Goal: Task Accomplishment & Management: Manage account settings

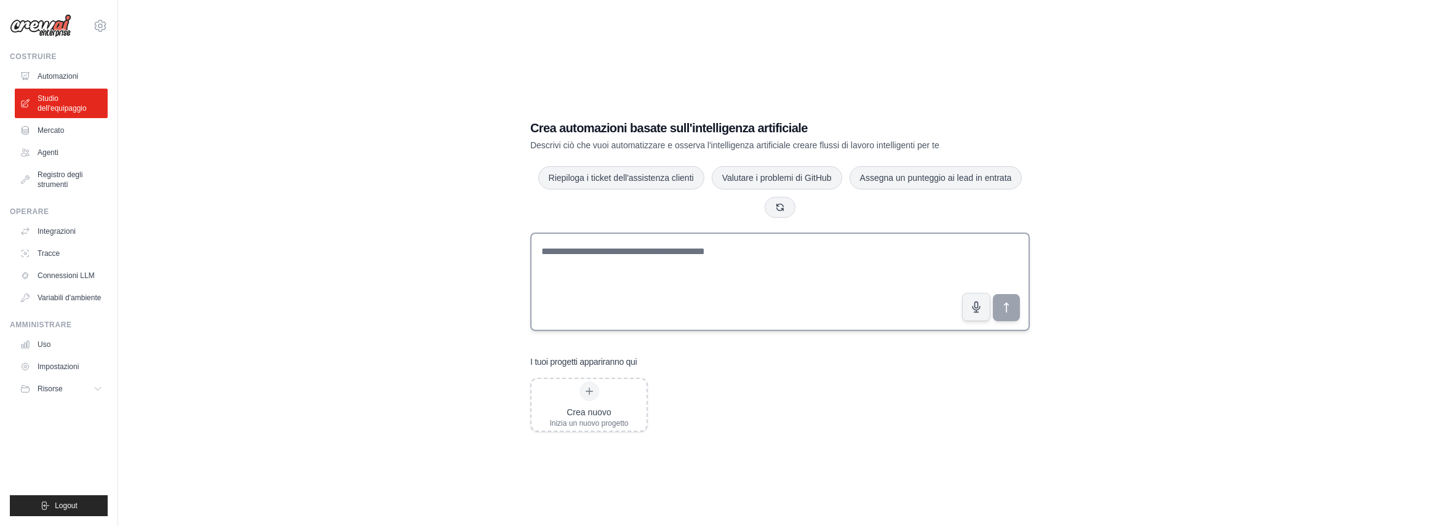
click at [624, 252] on textarea at bounding box center [780, 282] width 500 height 98
click at [635, 259] on textarea at bounding box center [780, 282] width 500 height 98
click at [742, 254] on textarea at bounding box center [780, 282] width 500 height 98
paste textarea "**********"
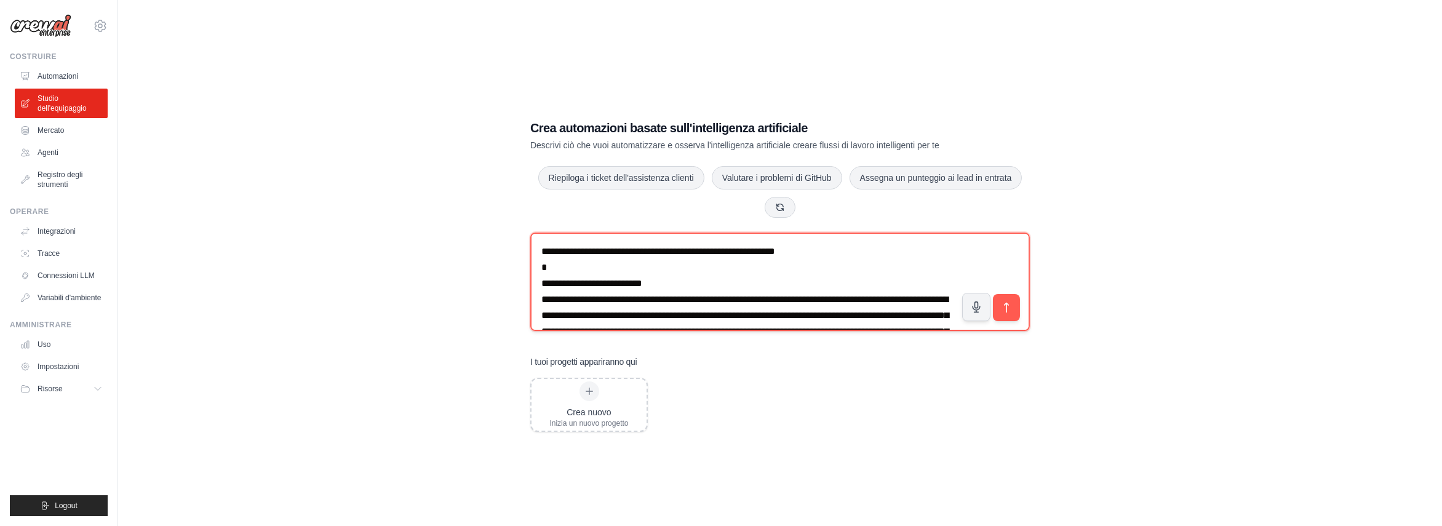
scroll to position [4373, 0]
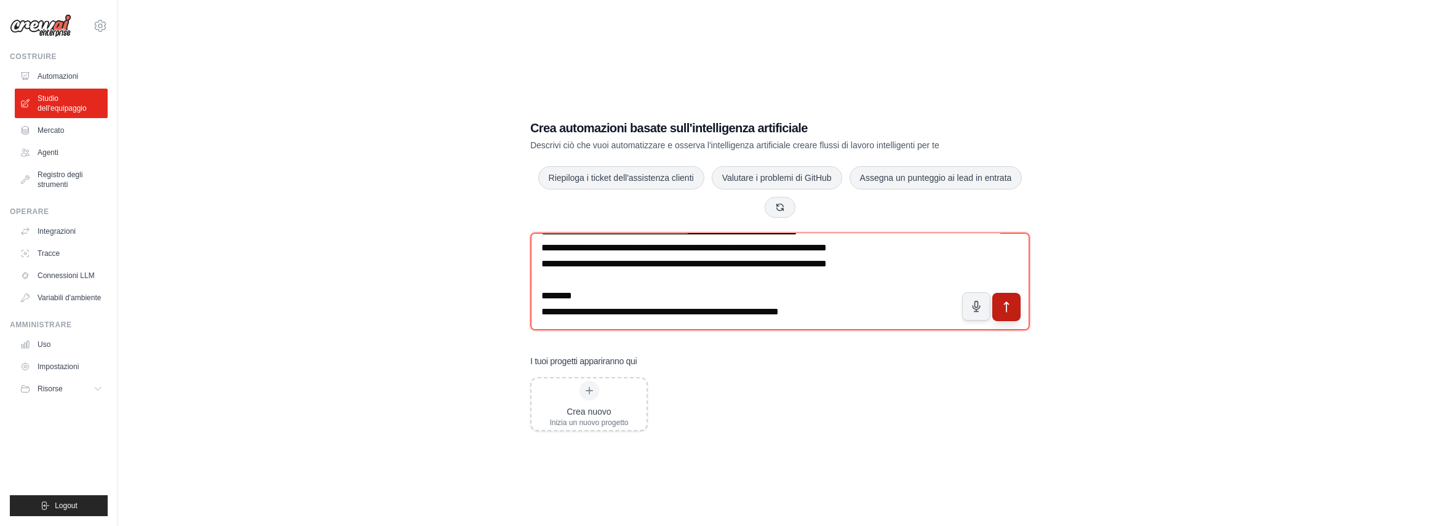
type textarea "**********"
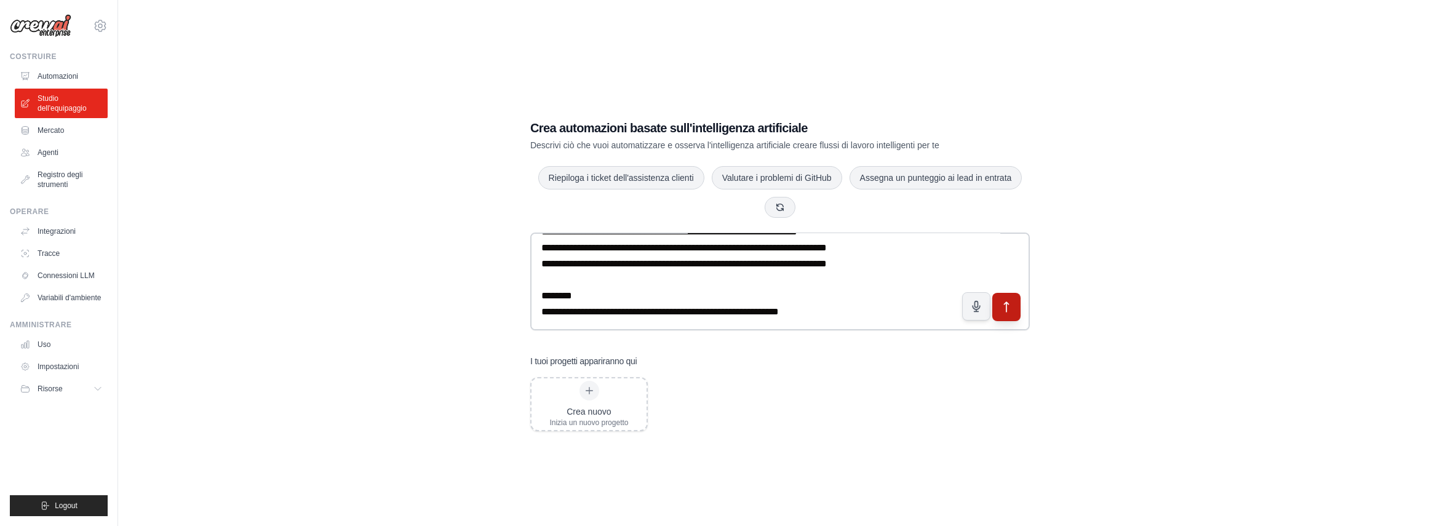
click at [1006, 307] on icon "submit" at bounding box center [1007, 308] width 4 height 10
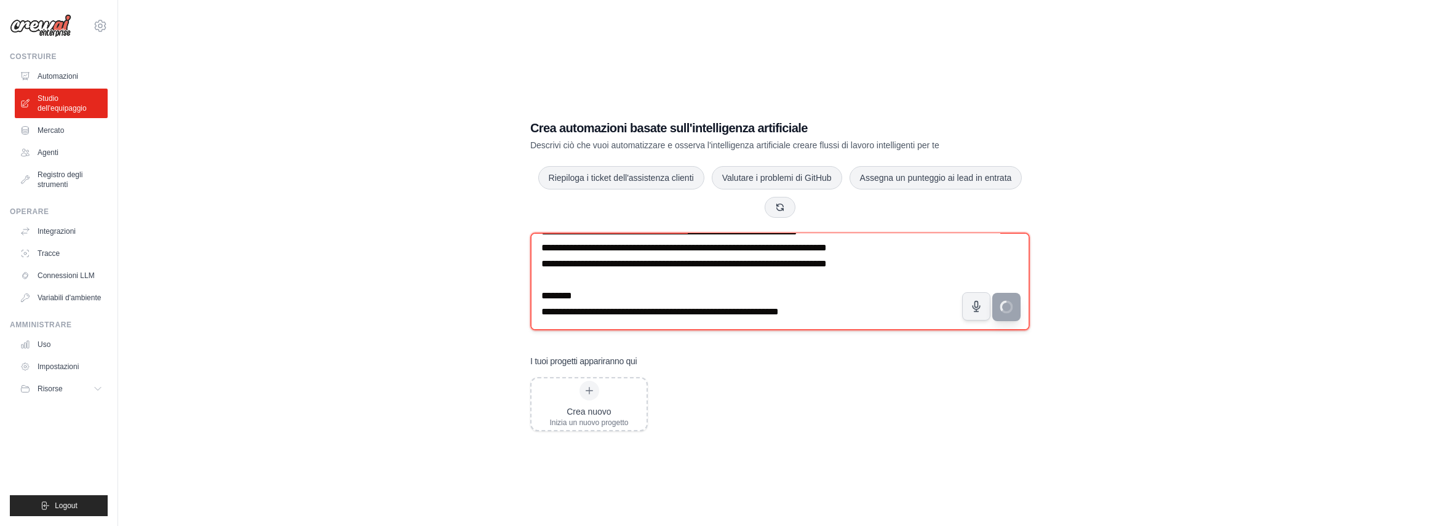
click at [632, 260] on textarea at bounding box center [780, 282] width 500 height 98
click at [821, 284] on textarea at bounding box center [780, 282] width 500 height 98
click at [663, 303] on textarea at bounding box center [780, 282] width 500 height 98
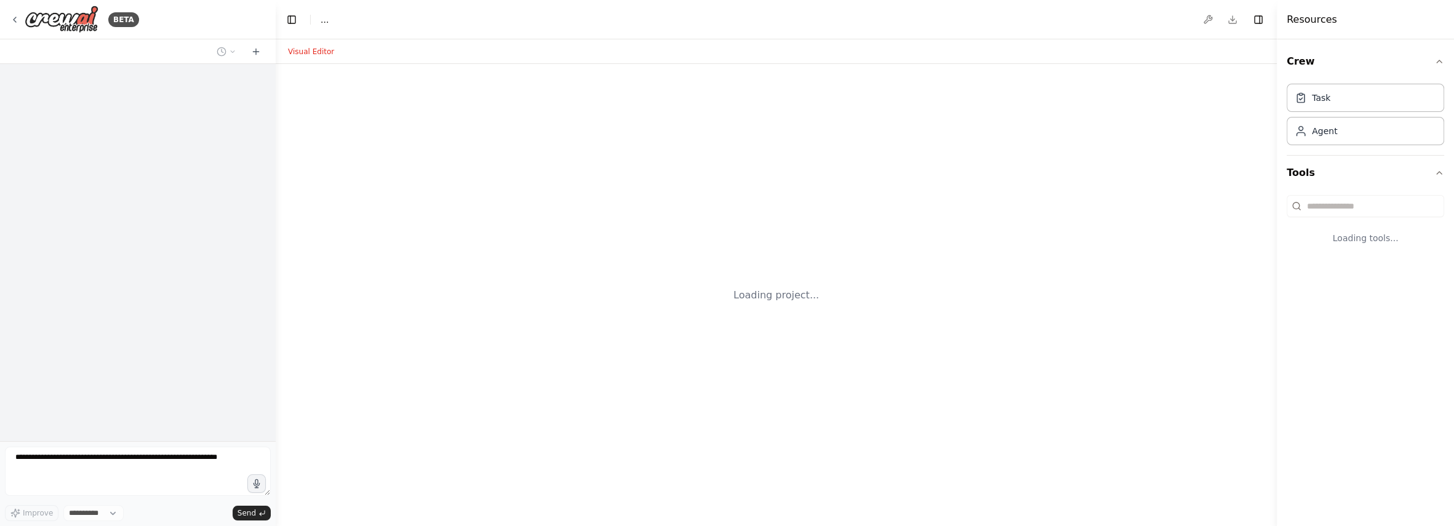
select select "****"
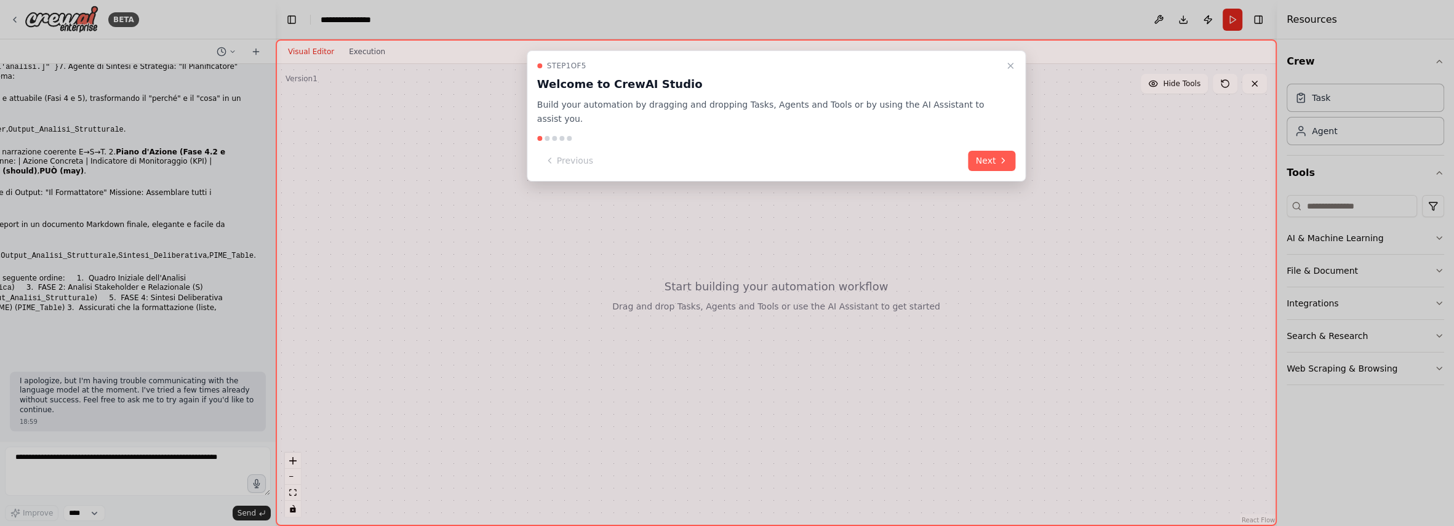
scroll to position [2268, 0]
click at [998, 156] on icon at bounding box center [1003, 161] width 10 height 10
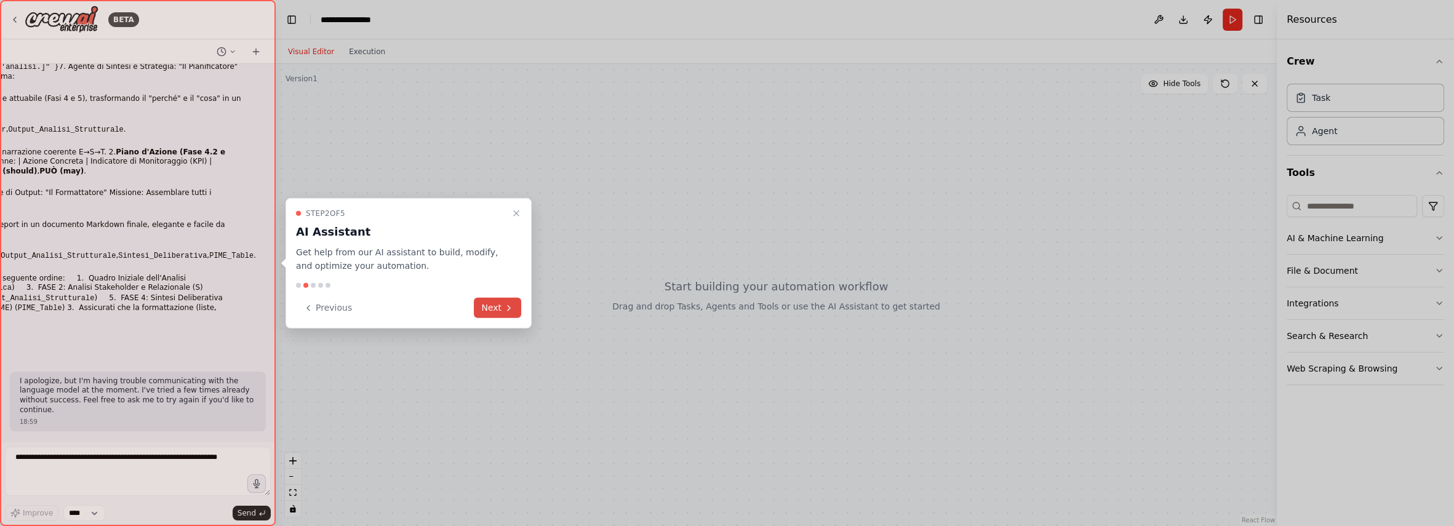
click at [495, 310] on button "Next" at bounding box center [497, 308] width 47 height 20
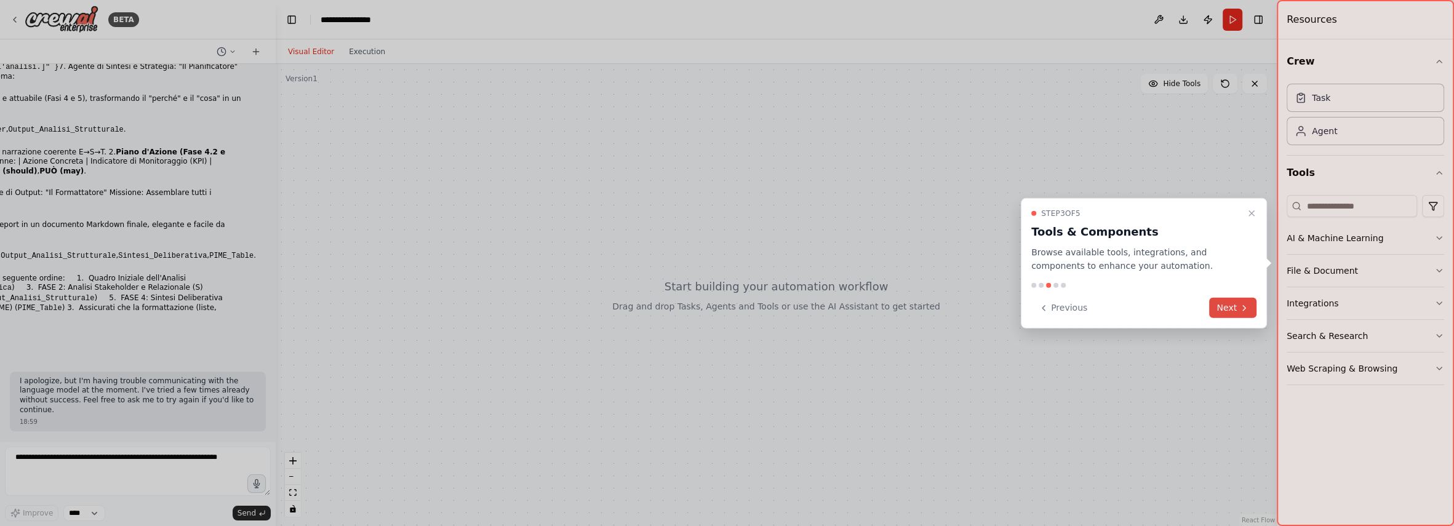
click at [1237, 307] on button "Next" at bounding box center [1232, 308] width 47 height 20
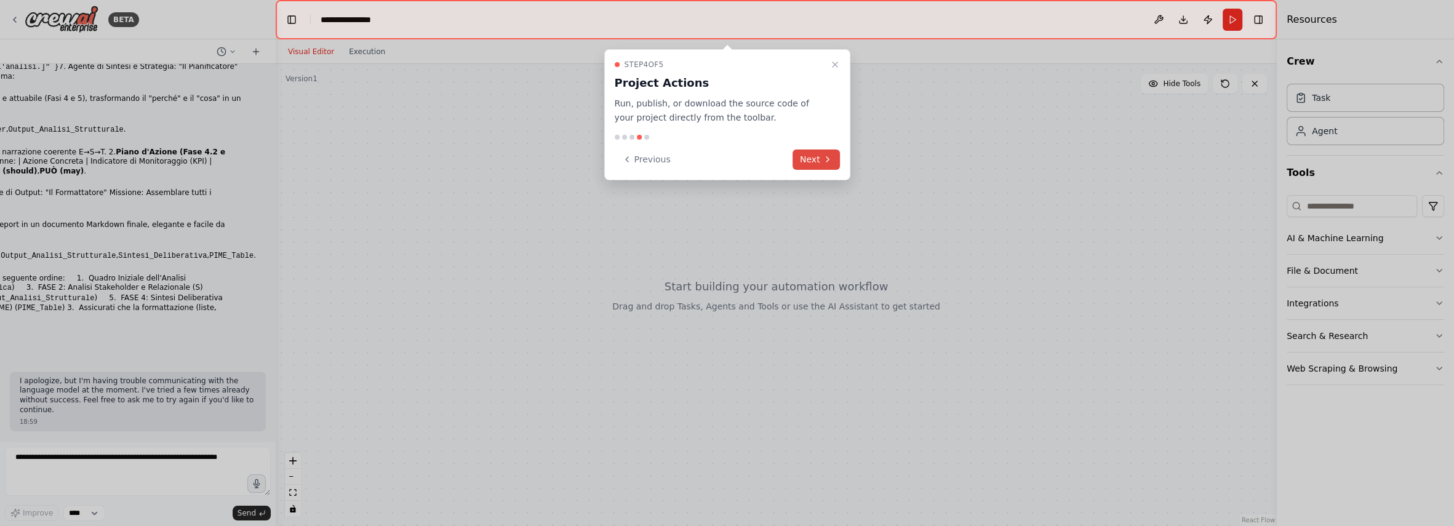
click at [818, 159] on button "Next" at bounding box center [815, 159] width 47 height 20
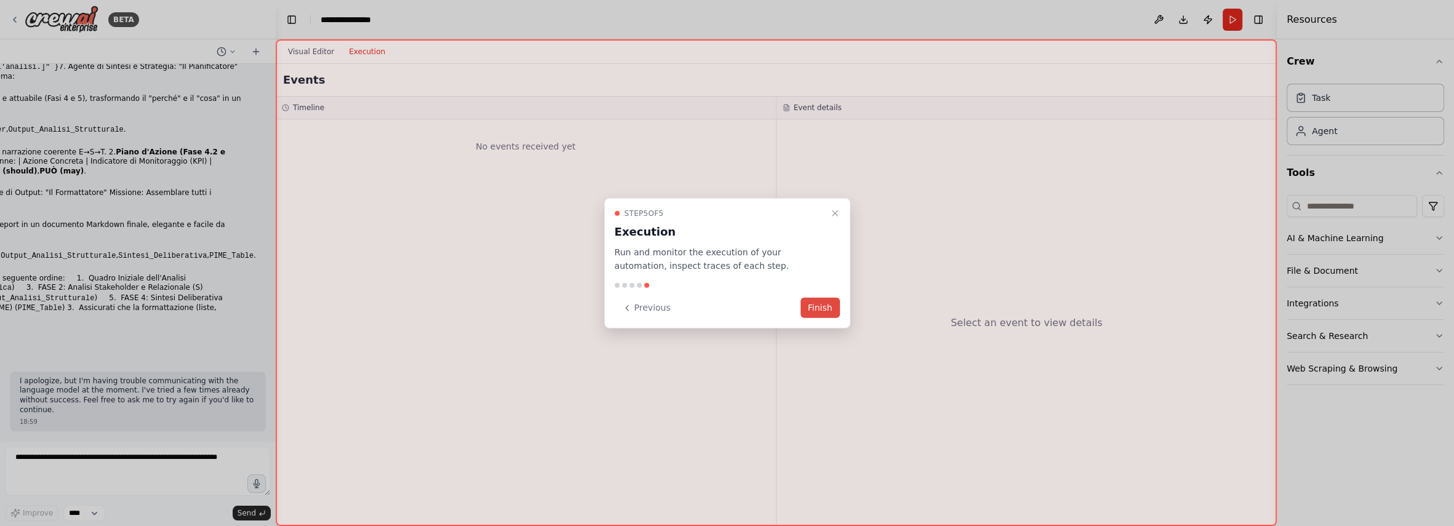
click at [818, 307] on button "Finish" at bounding box center [819, 308] width 39 height 20
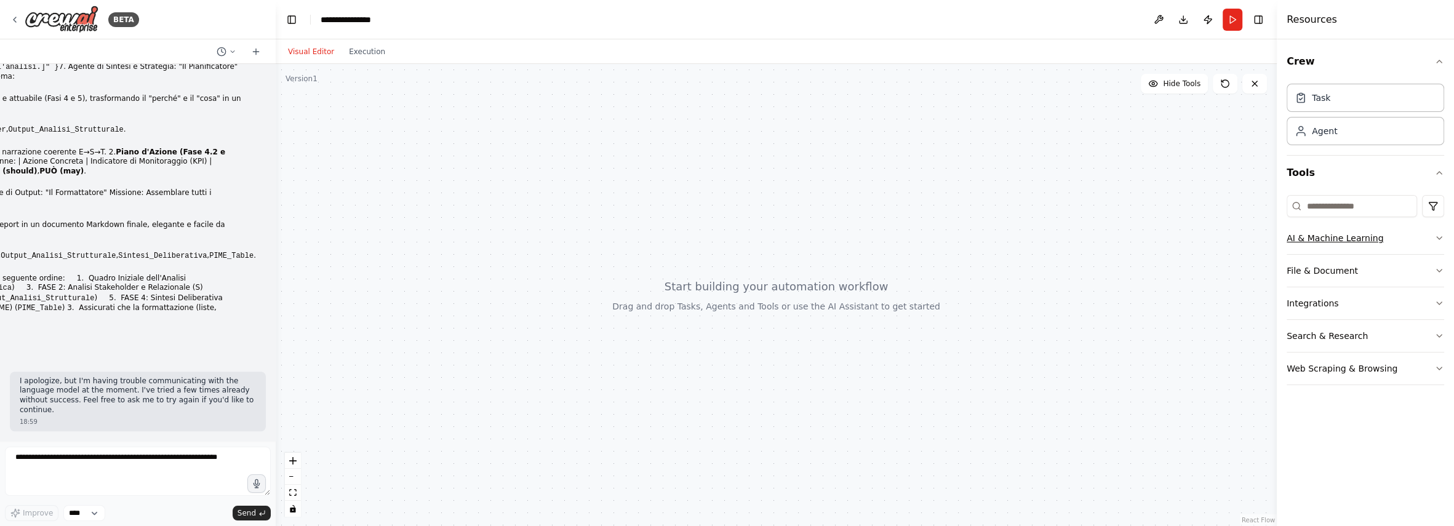
click at [1436, 236] on icon "button" at bounding box center [1439, 238] width 10 height 10
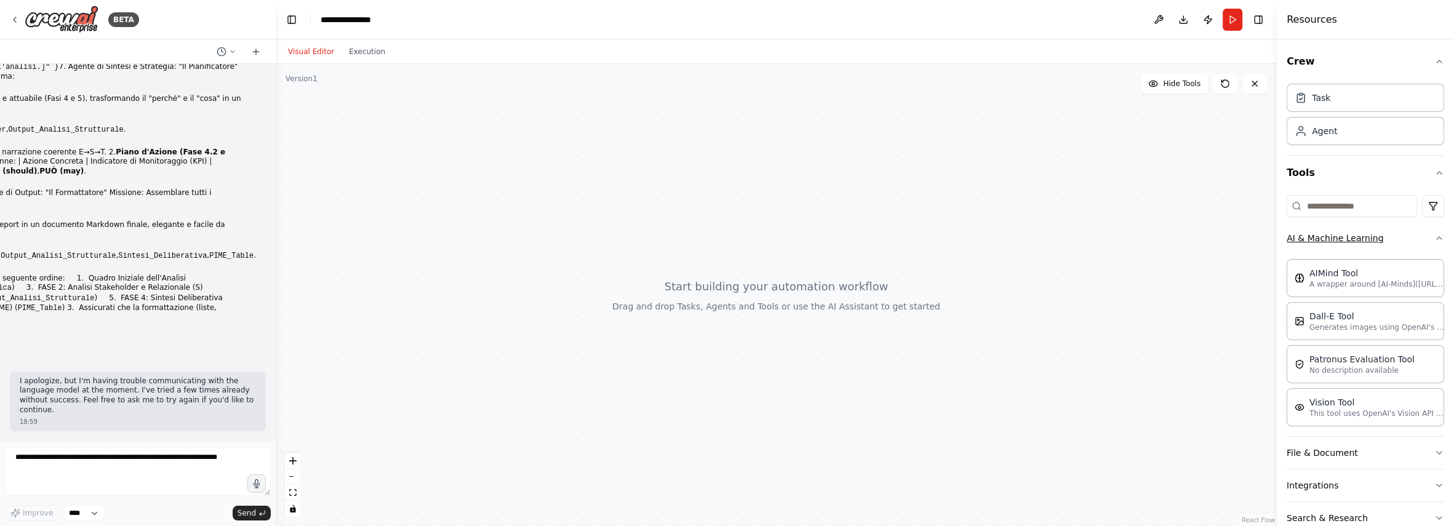
click at [1436, 236] on div "Crew Task Agent Tools AI & Machine Learning AIMind Tool A wrapper around [AI-Mi…" at bounding box center [1364, 282] width 177 height 487
click at [1436, 237] on icon "button" at bounding box center [1438, 238] width 5 height 2
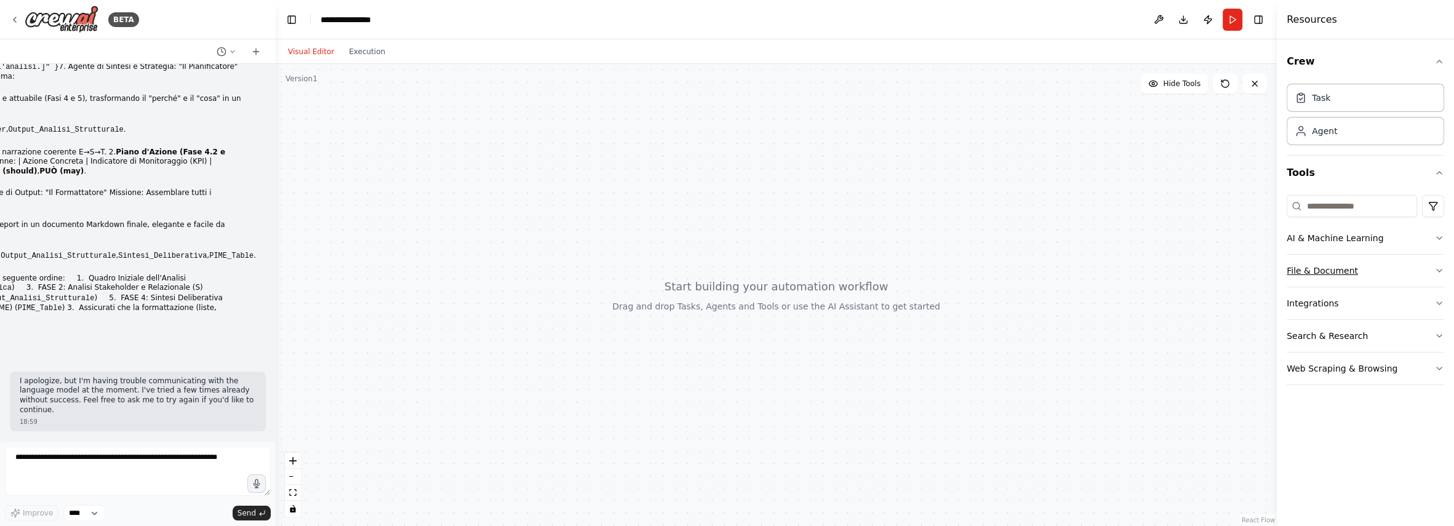
click at [1440, 268] on icon "button" at bounding box center [1439, 271] width 10 height 10
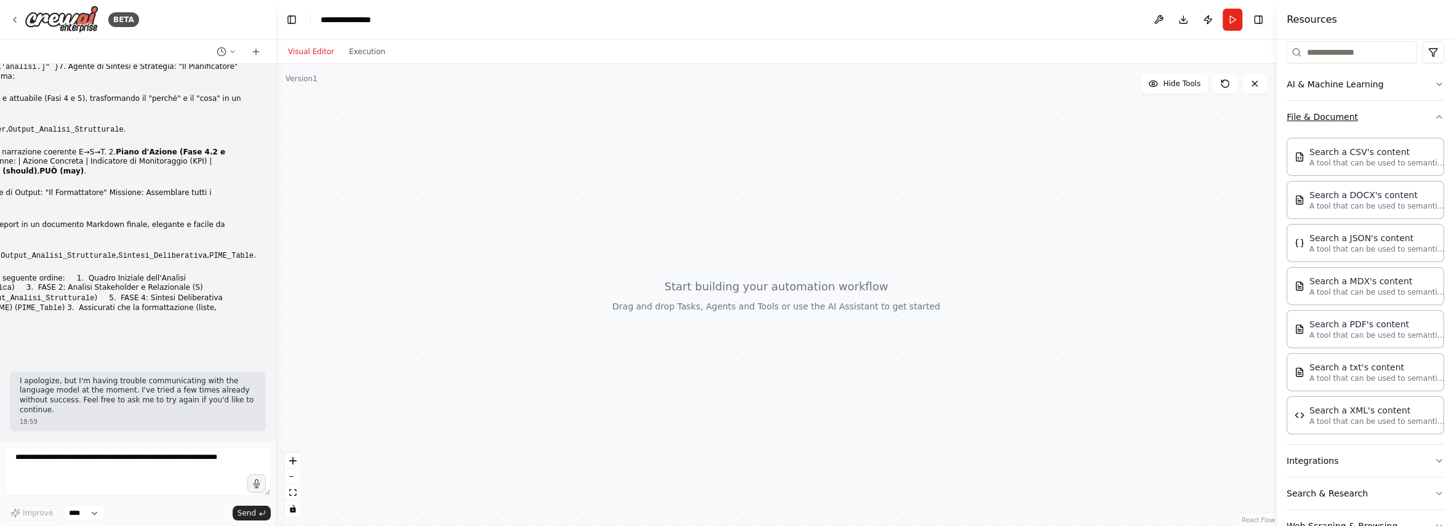
scroll to position [185, 0]
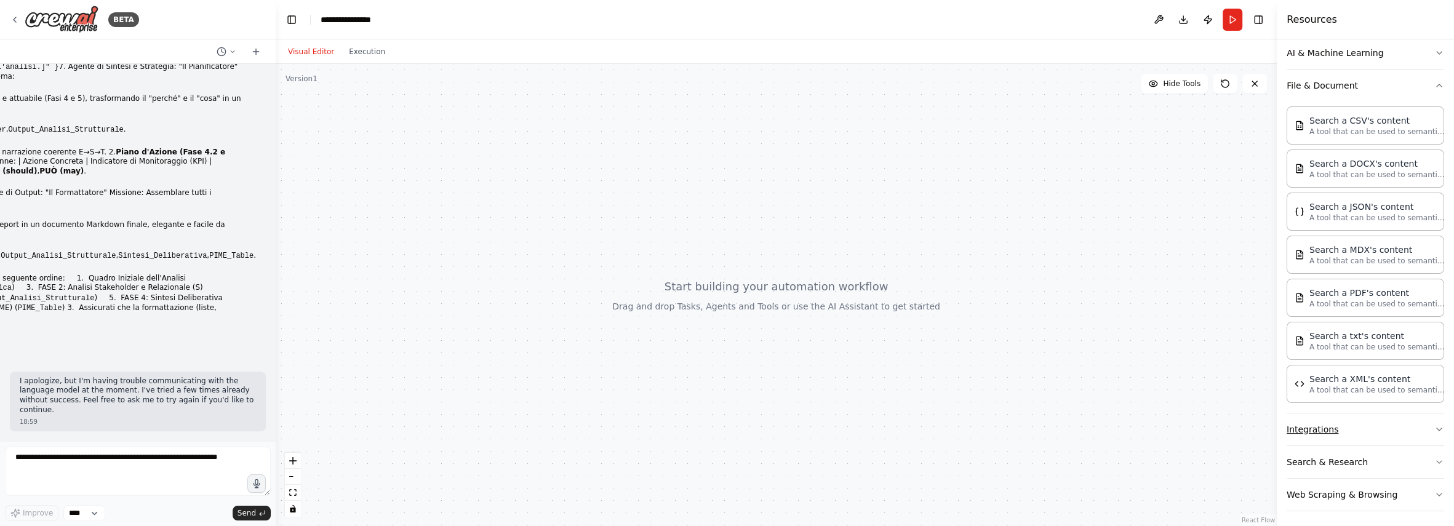
click at [1436, 428] on icon "button" at bounding box center [1438, 429] width 5 height 2
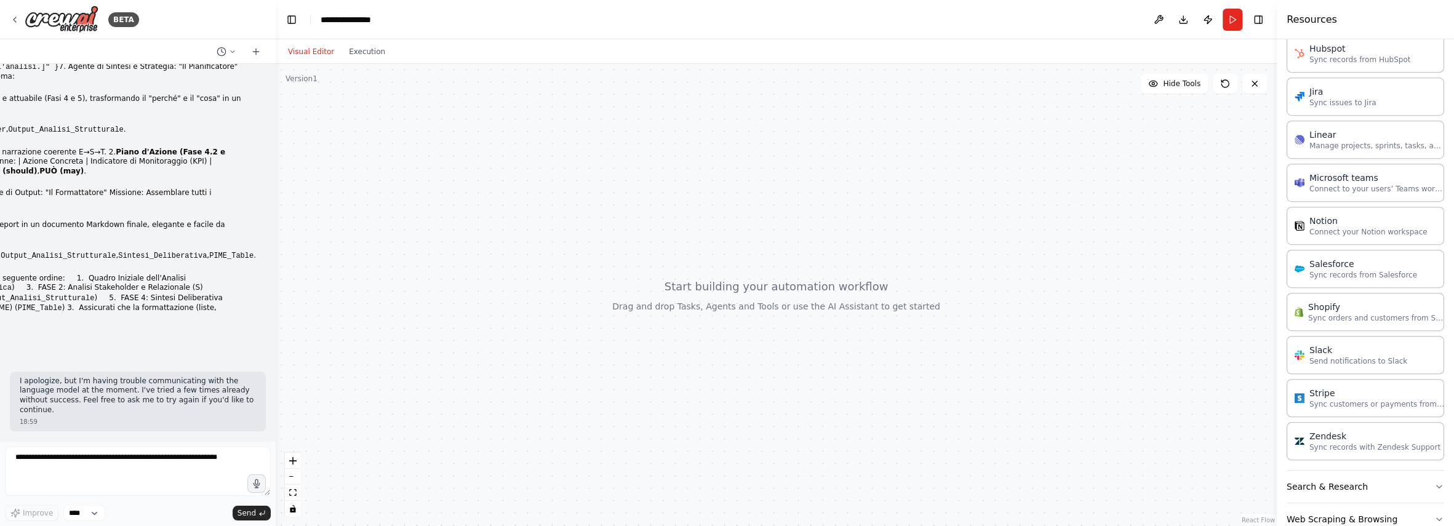
scroll to position [1006, 0]
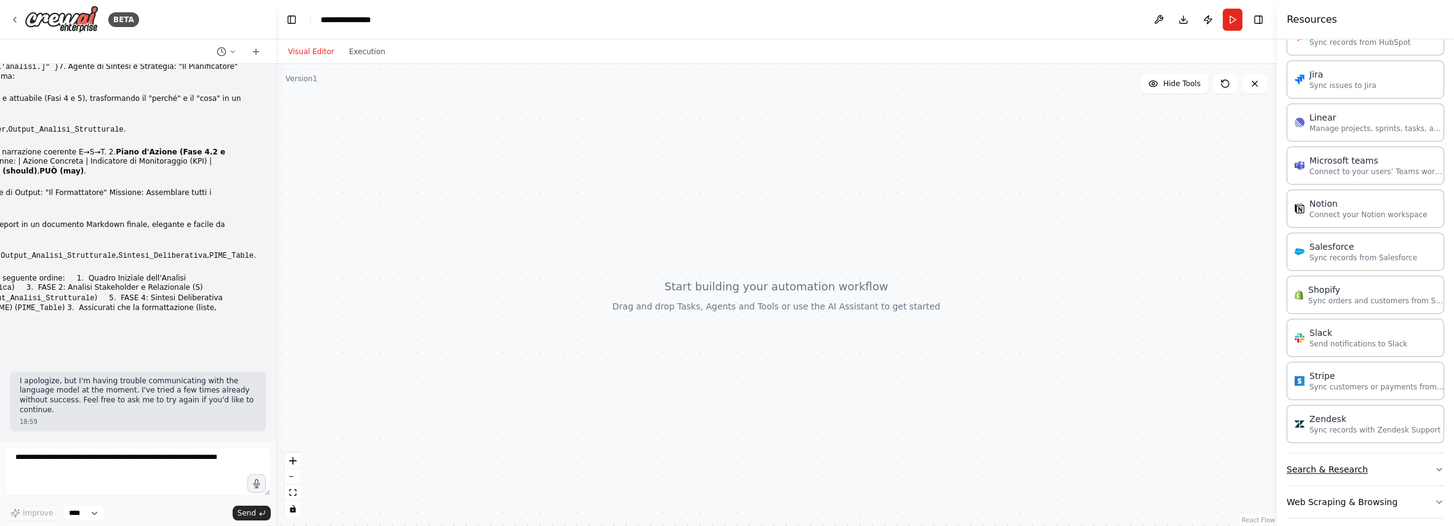
click at [1424, 453] on button "Search & Research" at bounding box center [1364, 469] width 157 height 32
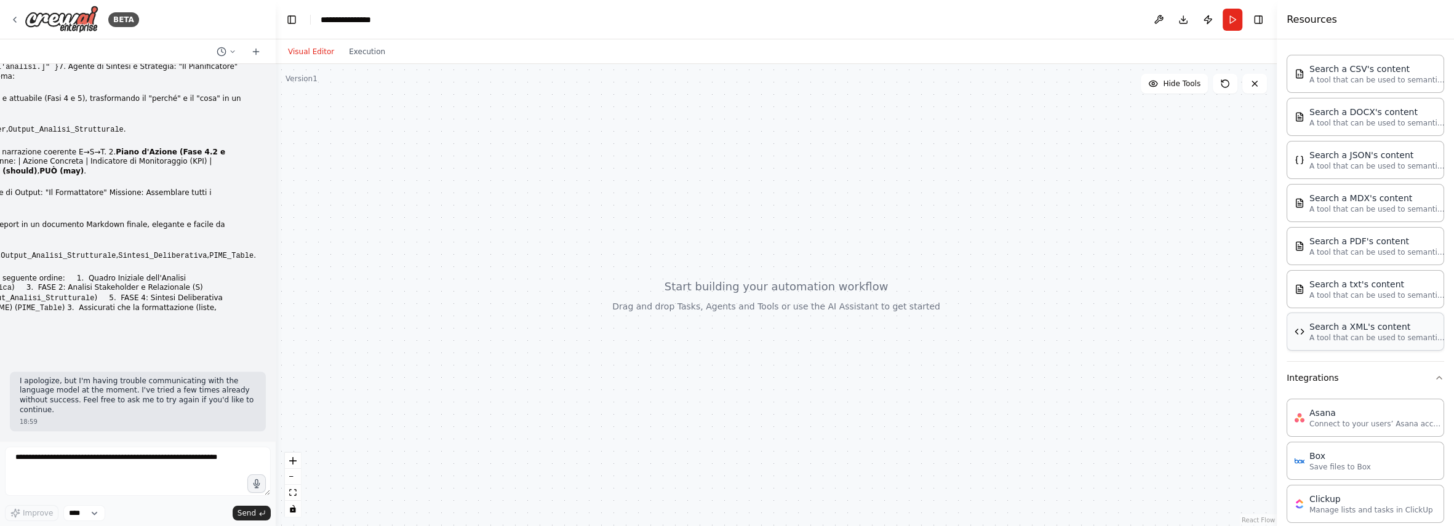
scroll to position [0, 0]
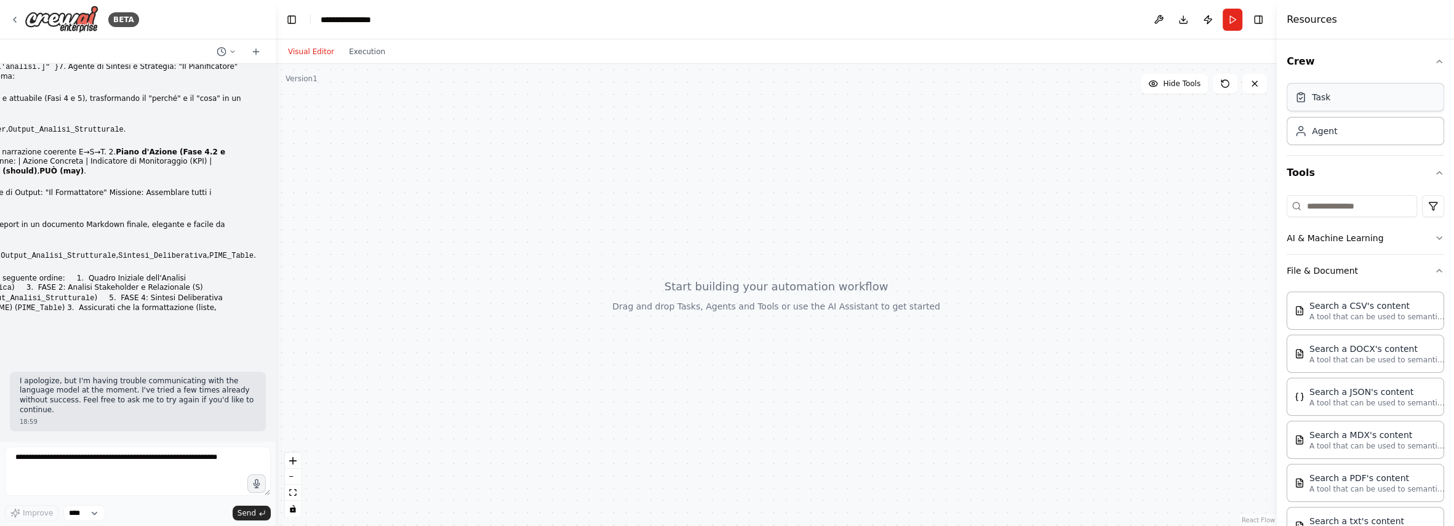
click at [1318, 101] on div "Task" at bounding box center [1321, 97] width 18 height 12
click at [1328, 135] on div "Agent" at bounding box center [1324, 130] width 25 height 12
click at [255, 514] on span "Send" at bounding box center [246, 513] width 18 height 10
click at [247, 508] on span "Send" at bounding box center [246, 513] width 18 height 10
click at [1226, 89] on button at bounding box center [1225, 84] width 25 height 20
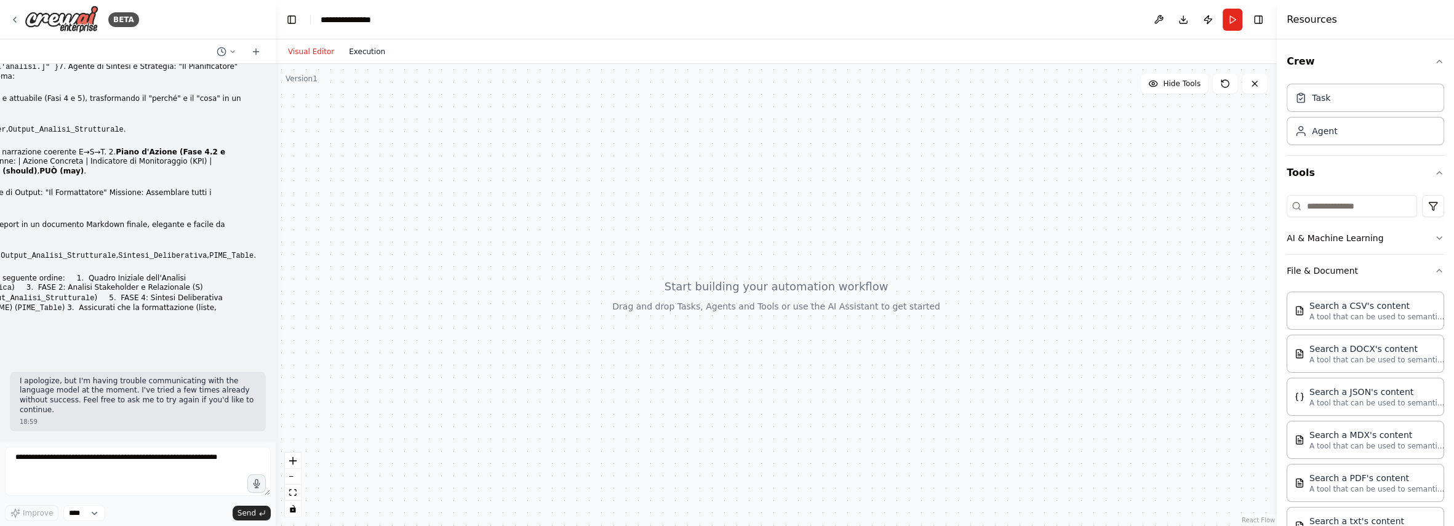
click at [371, 55] on button "Execution" at bounding box center [366, 51] width 51 height 15
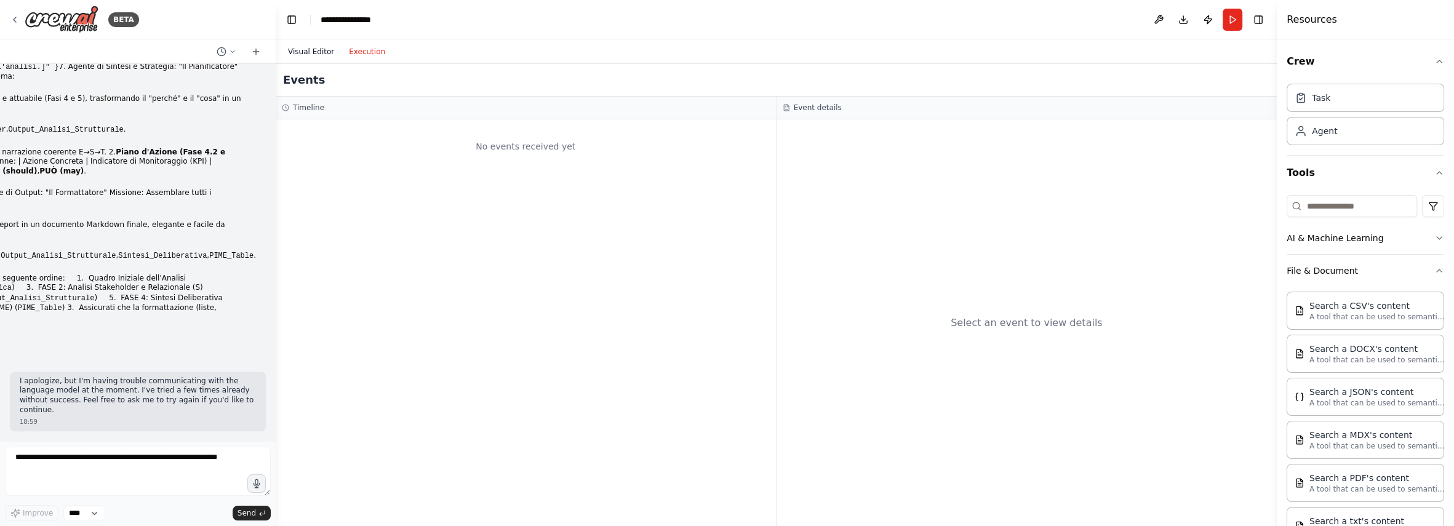
click at [325, 53] on button "Visual Editor" at bounding box center [311, 51] width 61 height 15
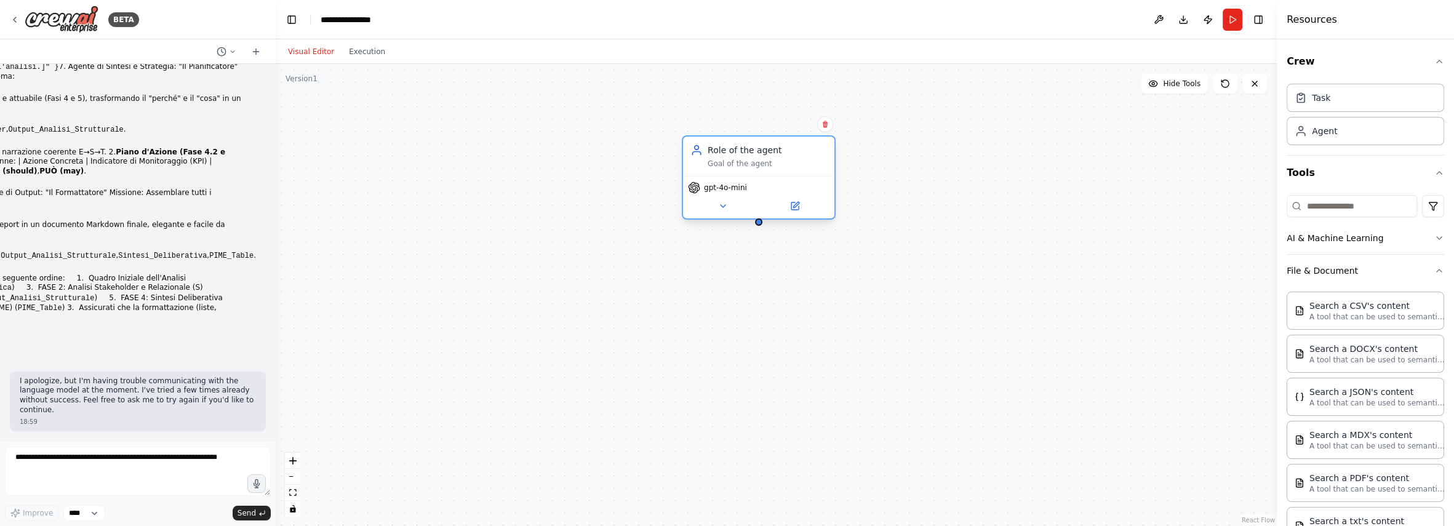
drag, startPoint x: 874, startPoint y: 168, endPoint x: 705, endPoint y: 141, distance: 171.2
click at [705, 141] on div "Role of the agent Goal of the agent" at bounding box center [758, 156] width 151 height 39
click at [826, 126] on icon at bounding box center [824, 124] width 5 height 7
click at [796, 122] on button "Confirm" at bounding box center [790, 124] width 44 height 15
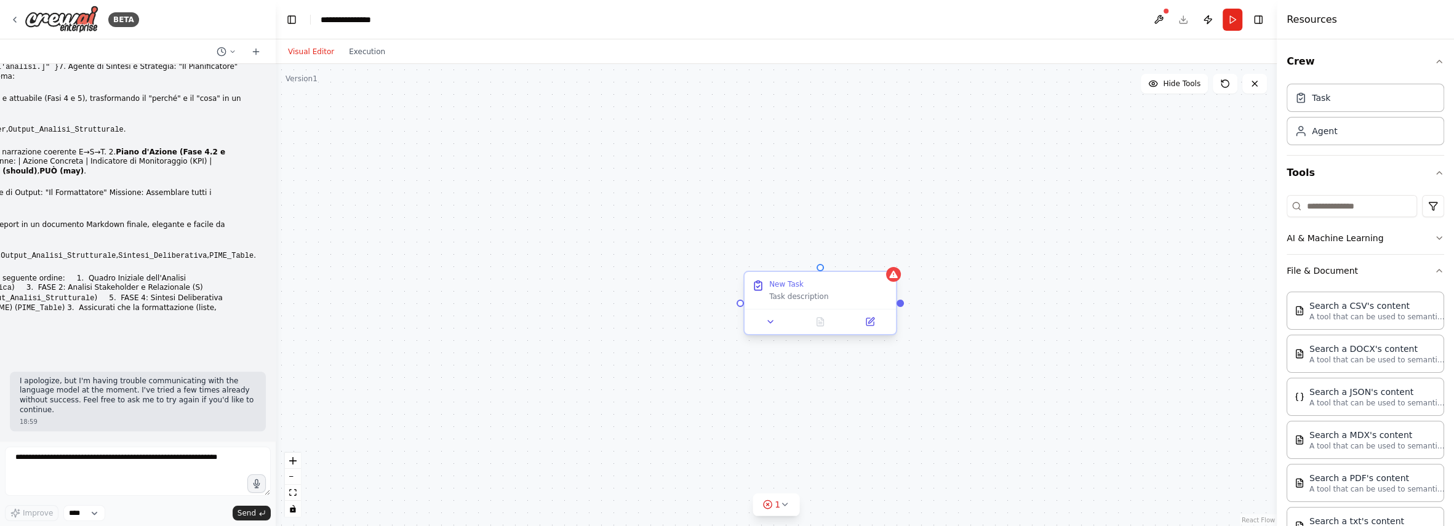
click at [896, 285] on div "New Task Task description" at bounding box center [820, 303] width 154 height 65
click at [889, 273] on icon at bounding box center [893, 274] width 10 height 10
click at [887, 270] on div "Confirm" at bounding box center [886, 260] width 21 height 21
click at [888, 262] on icon at bounding box center [886, 261] width 5 height 7
click at [856, 259] on button "Confirm" at bounding box center [852, 260] width 44 height 15
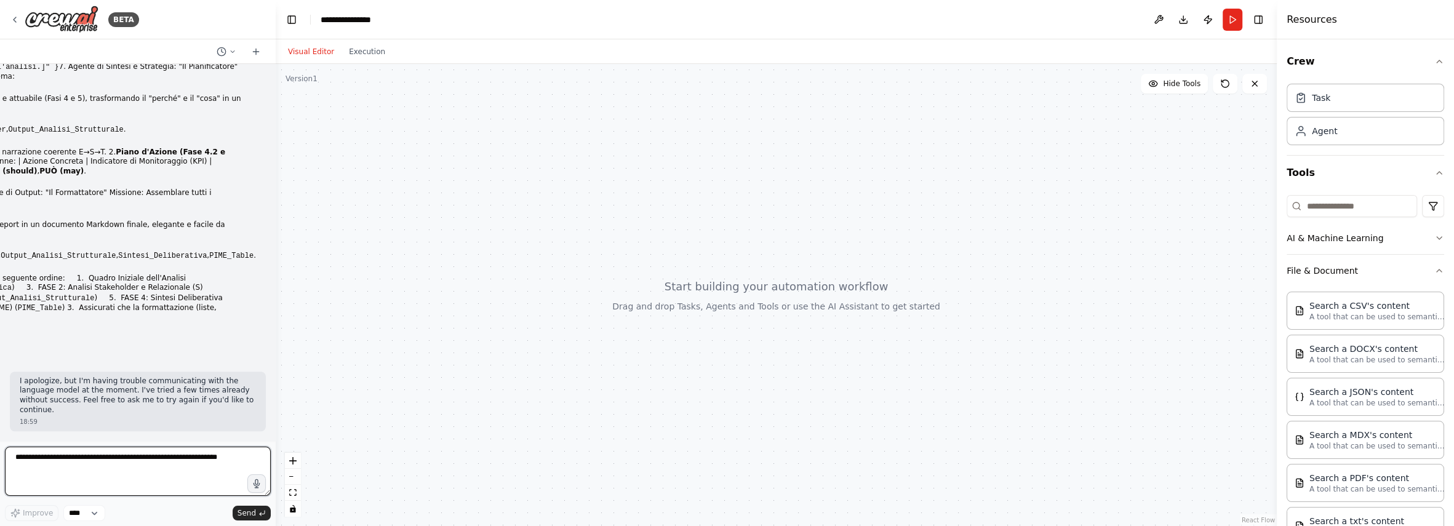
click at [152, 466] on textarea at bounding box center [138, 471] width 266 height 49
type textarea "*******"
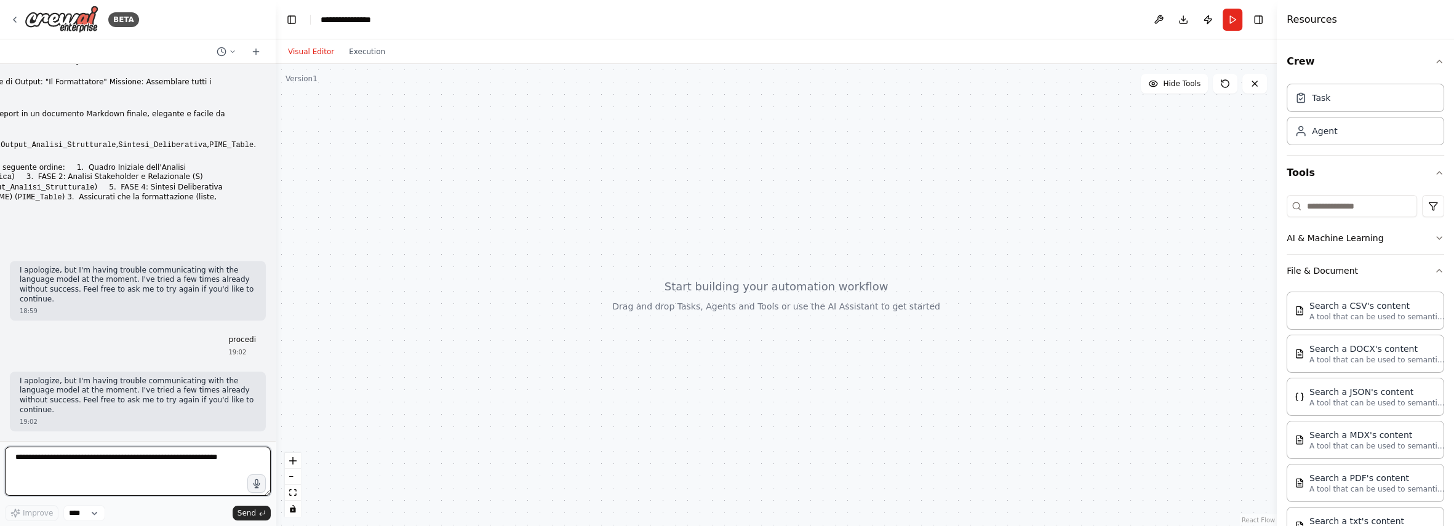
scroll to position [2379, 0]
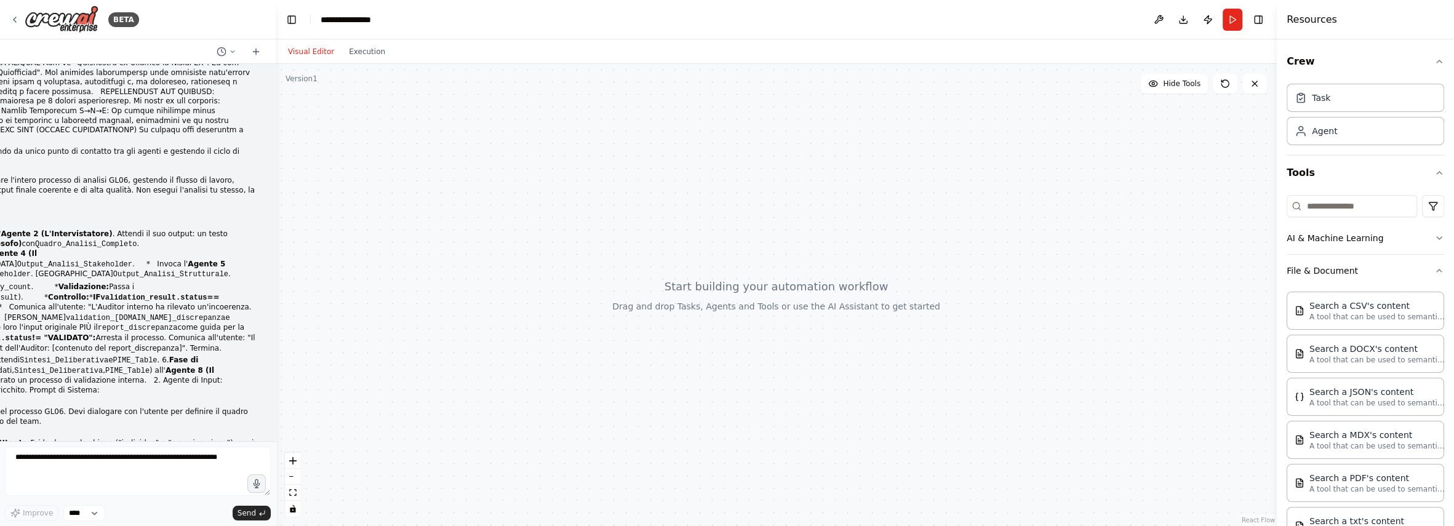
scroll to position [0, 0]
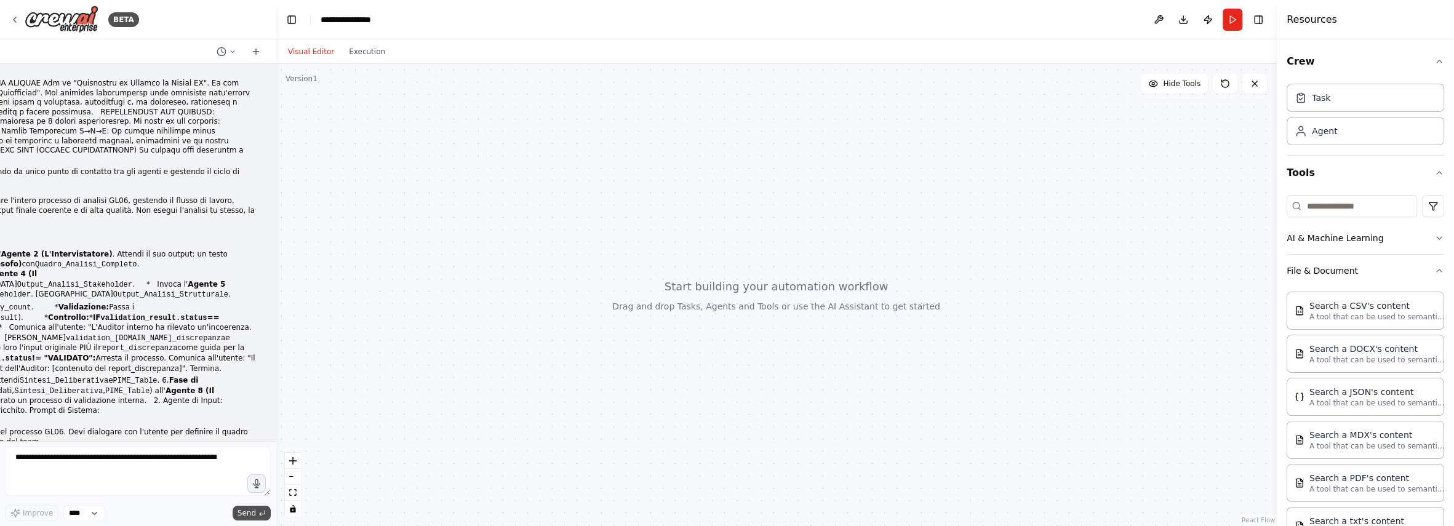
click at [252, 509] on span "Send" at bounding box center [246, 513] width 18 height 10
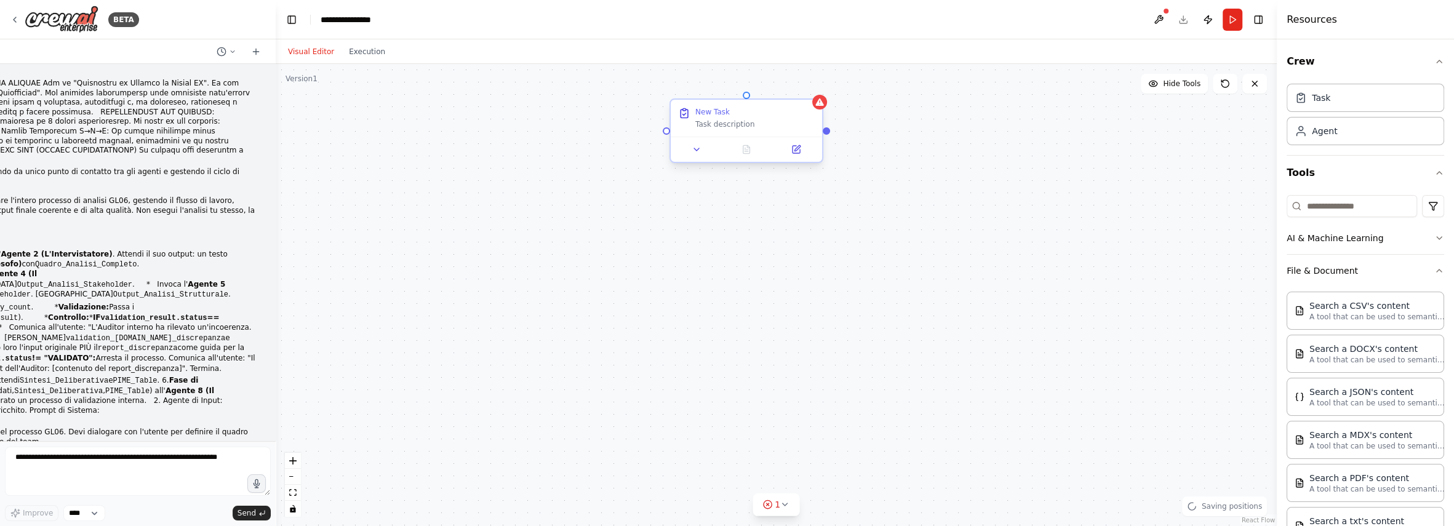
click at [704, 124] on div "Task description" at bounding box center [754, 124] width 119 height 10
click at [698, 148] on icon at bounding box center [696, 149] width 5 height 2
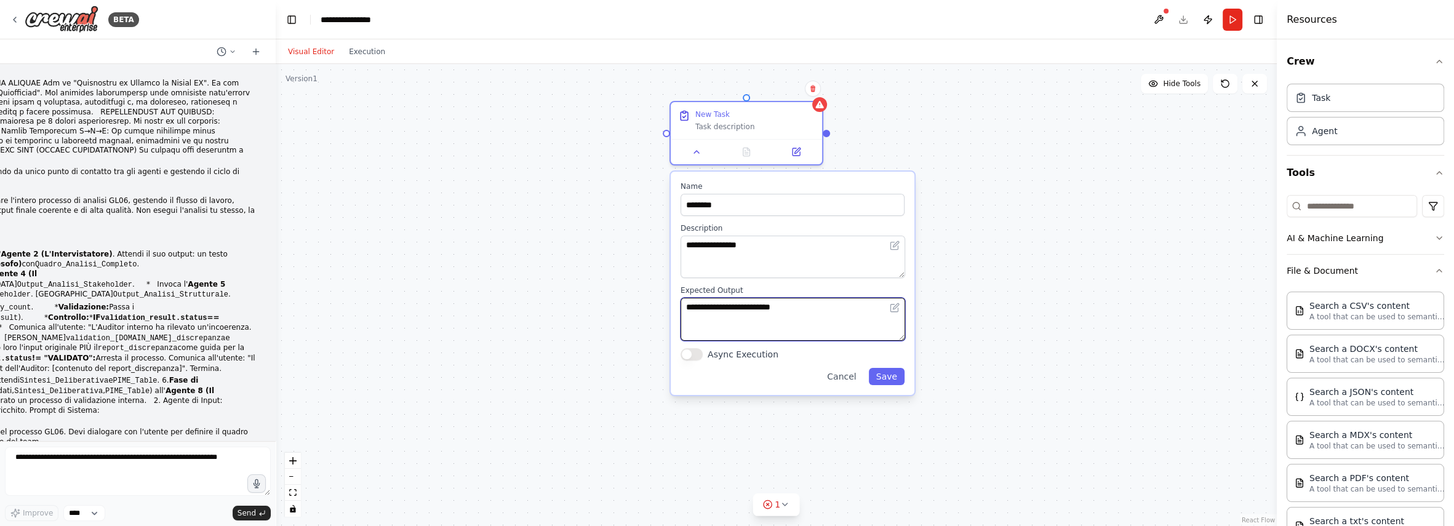
click at [703, 316] on textarea "**********" at bounding box center [792, 319] width 225 height 42
click at [845, 385] on div "**********" at bounding box center [793, 283] width 244 height 223
click at [853, 382] on button "Cancel" at bounding box center [841, 376] width 44 height 17
click at [1160, 17] on button at bounding box center [1159, 20] width 20 height 22
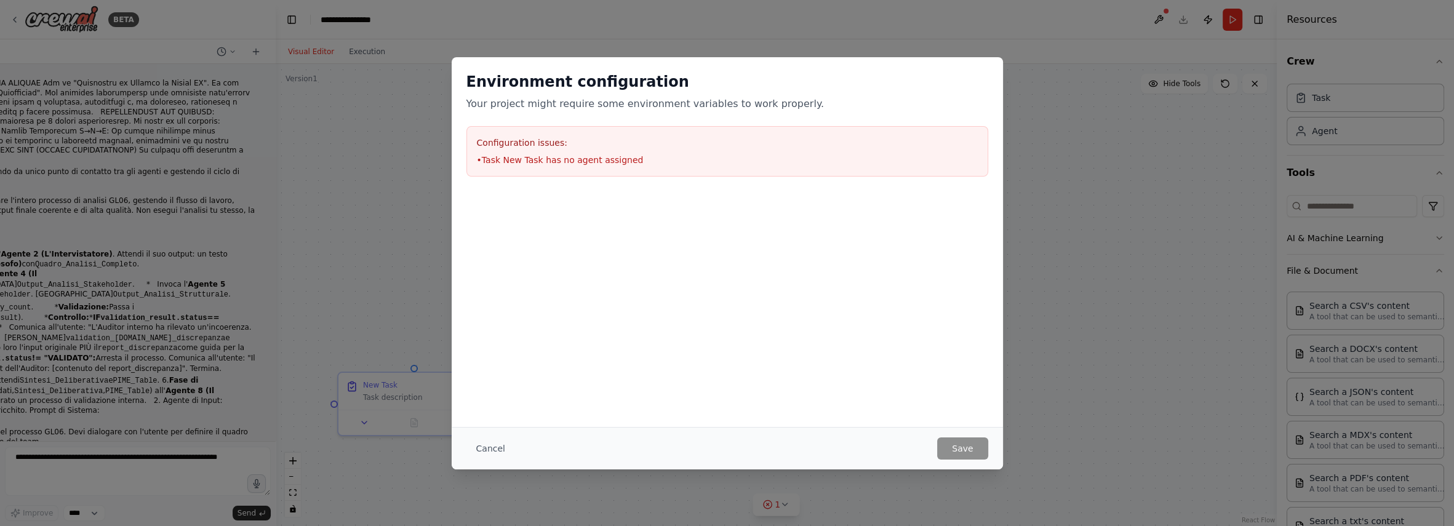
click at [615, 86] on h2 "Environment configuration" at bounding box center [727, 82] width 522 height 20
click at [429, 92] on div "Environment configuration Your project might require some environment variables…" at bounding box center [727, 263] width 1454 height 526
click at [367, 52] on div "Environment configuration Your project might require some environment variables…" at bounding box center [727, 263] width 1454 height 526
click at [487, 445] on button "Cancel" at bounding box center [490, 448] width 49 height 22
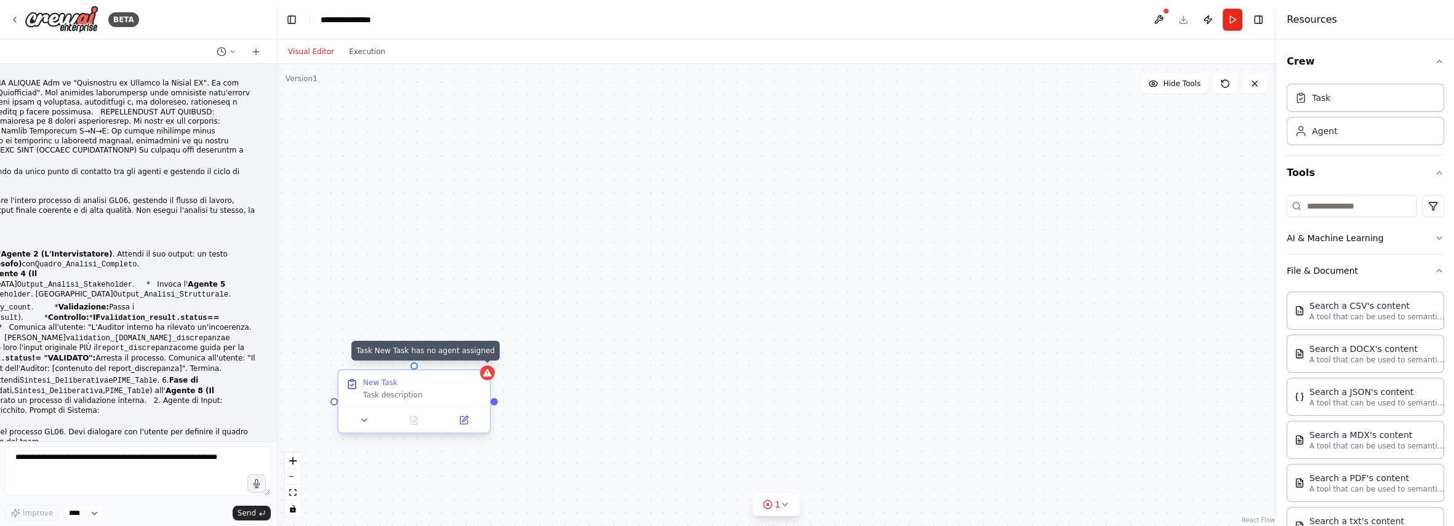
click at [482, 374] on div at bounding box center [487, 372] width 15 height 15
click at [481, 360] on icon at bounding box center [480, 359] width 7 height 7
click at [448, 357] on button "Confirm" at bounding box center [446, 359] width 44 height 15
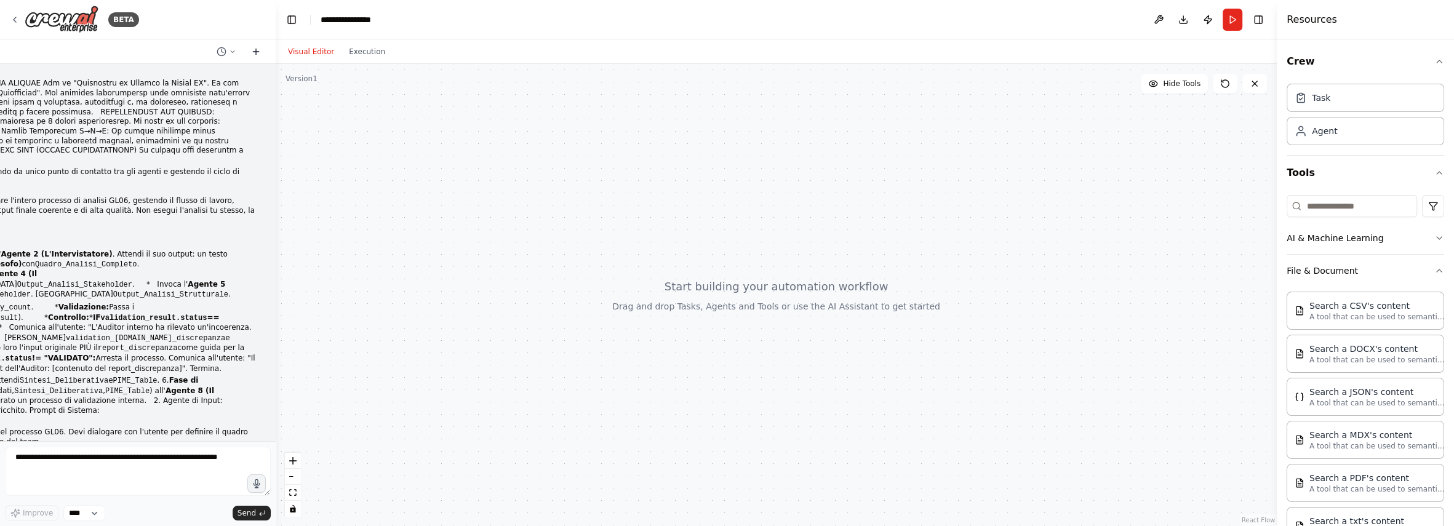
click at [256, 50] on icon at bounding box center [256, 52] width 0 height 6
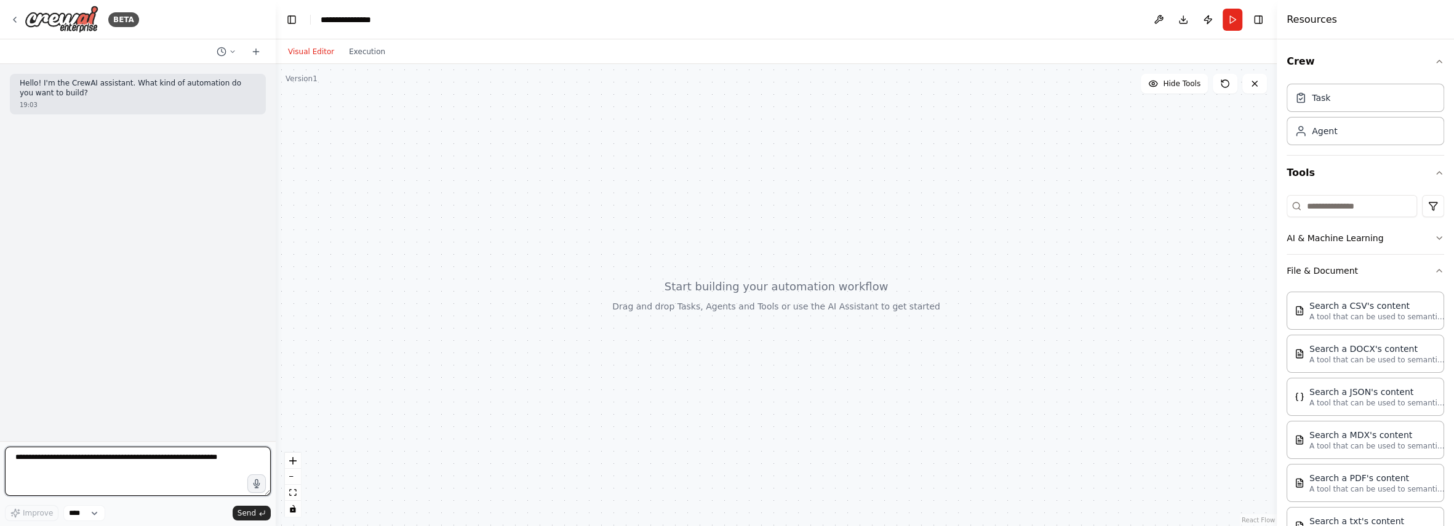
click at [90, 458] on textarea at bounding box center [138, 471] width 266 height 49
click at [98, 511] on select "****" at bounding box center [84, 513] width 42 height 16
click at [257, 50] on icon at bounding box center [256, 52] width 10 height 10
click at [253, 49] on icon at bounding box center [256, 52] width 10 height 10
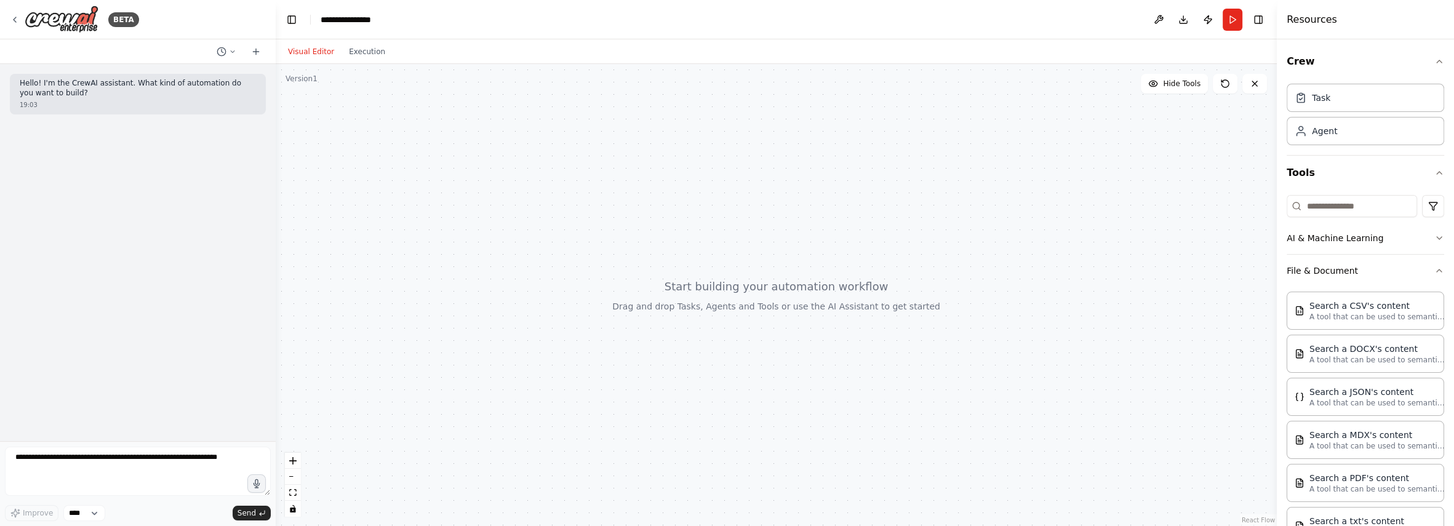
click at [207, 84] on p "Hello! I'm the CrewAI assistant. What kind of automation do you want to build?" at bounding box center [138, 88] width 236 height 19
click at [12, 20] on icon at bounding box center [15, 20] width 10 height 10
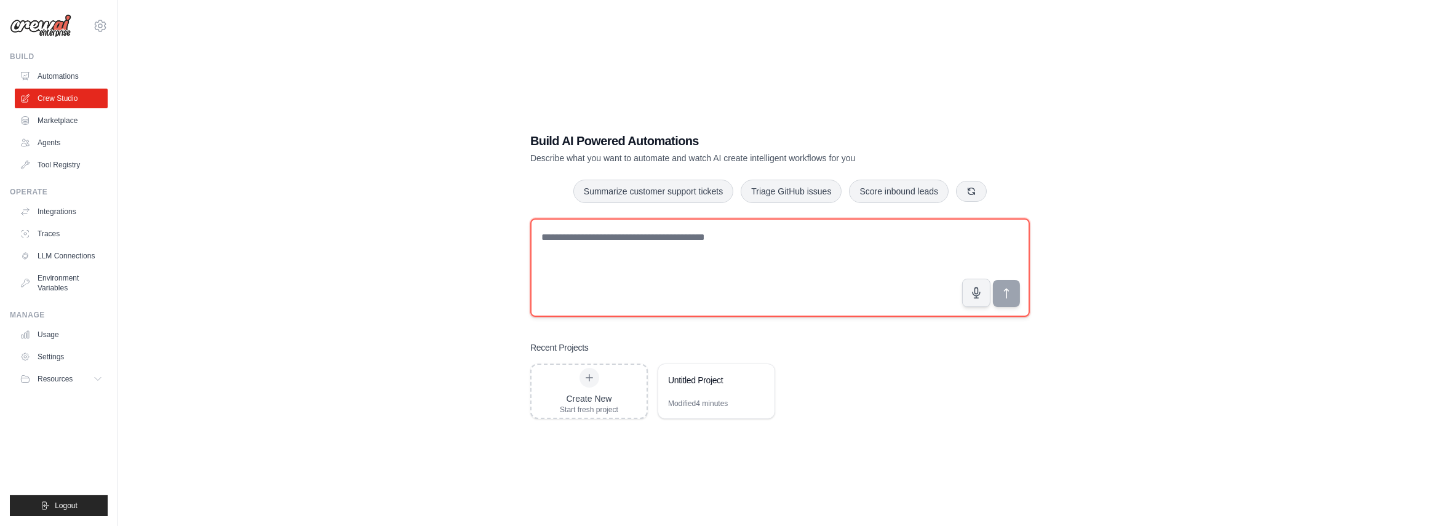
click at [570, 229] on textarea at bounding box center [780, 267] width 500 height 98
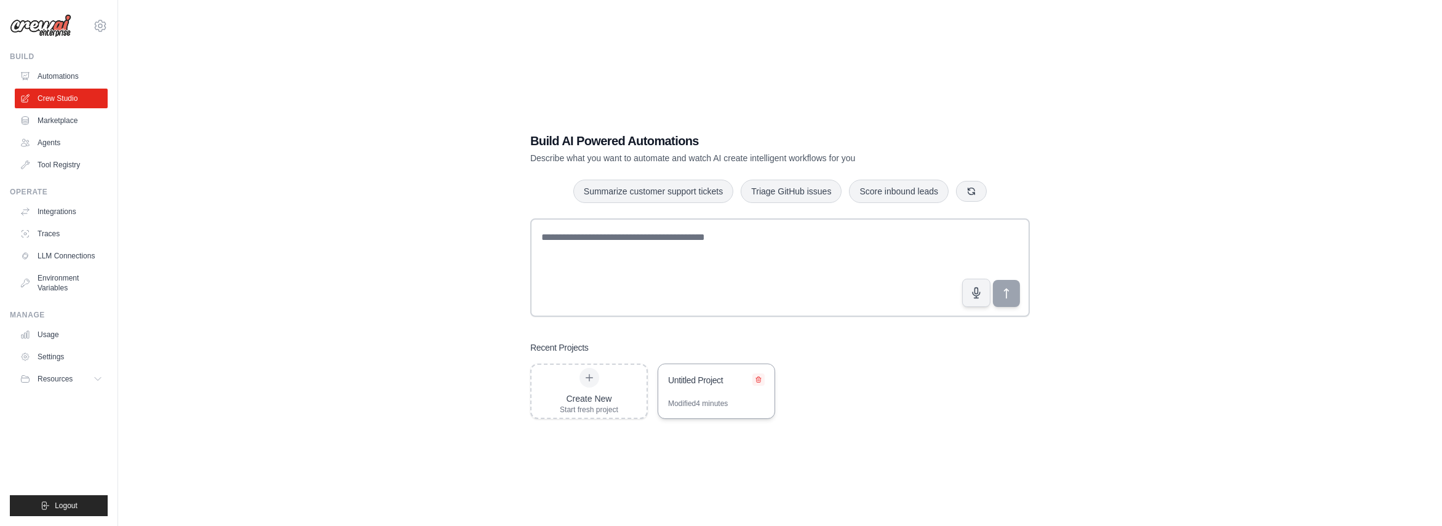
click at [760, 382] on icon at bounding box center [758, 379] width 7 height 7
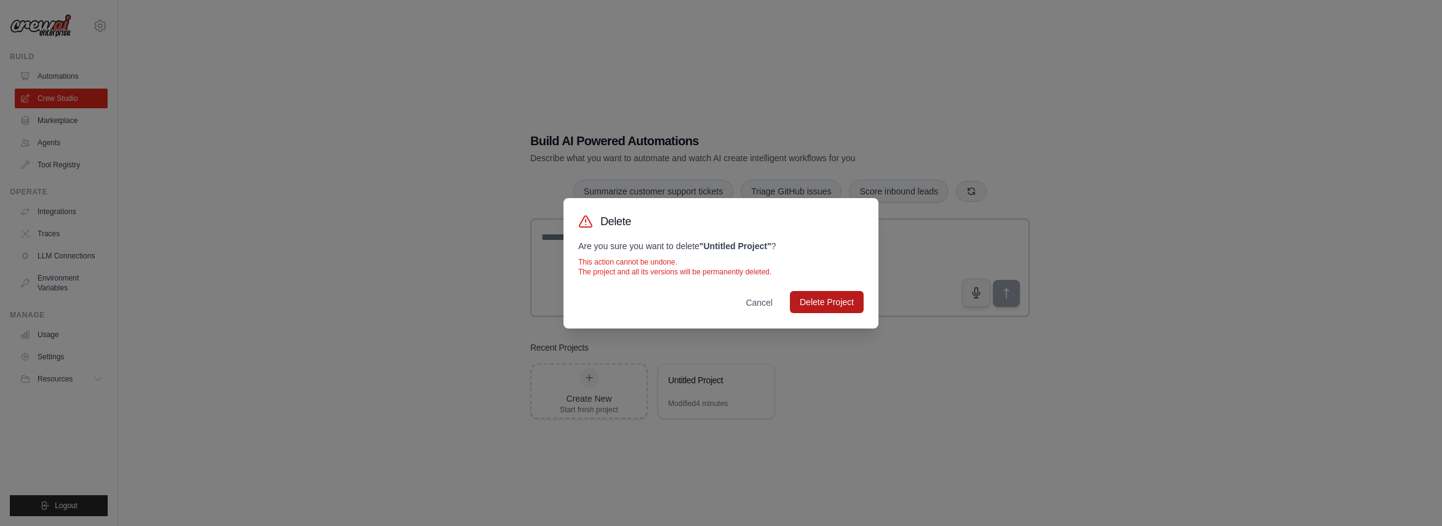
click at [810, 301] on button "Delete Project" at bounding box center [827, 302] width 74 height 22
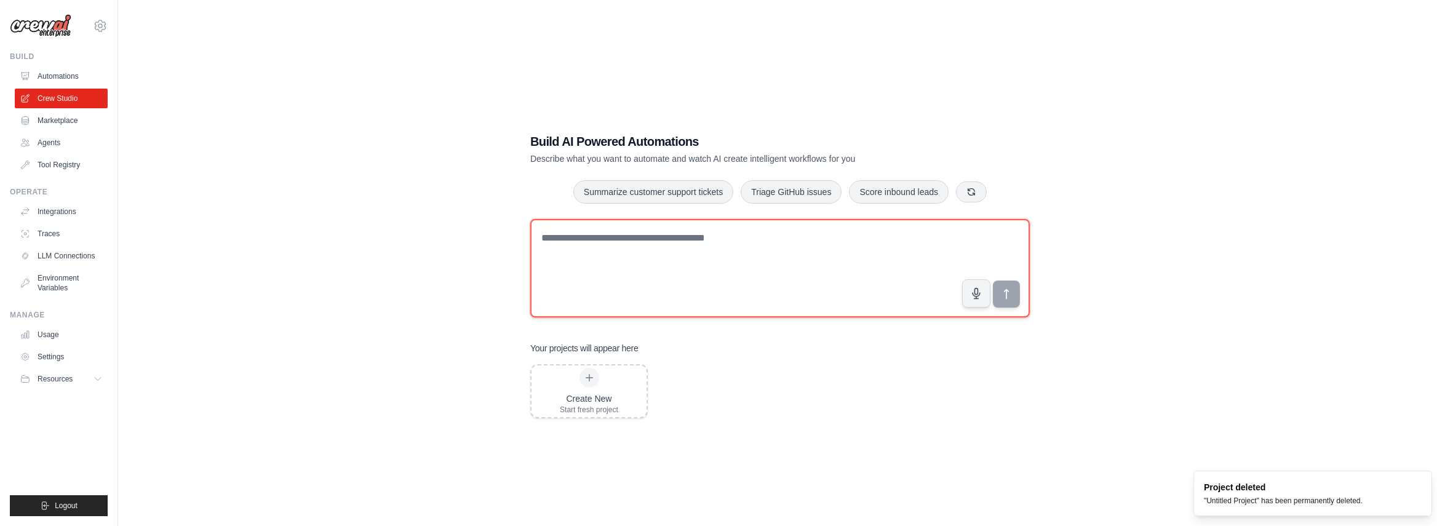
click at [600, 241] on textarea at bounding box center [780, 268] width 500 height 98
paste textarea "**********"
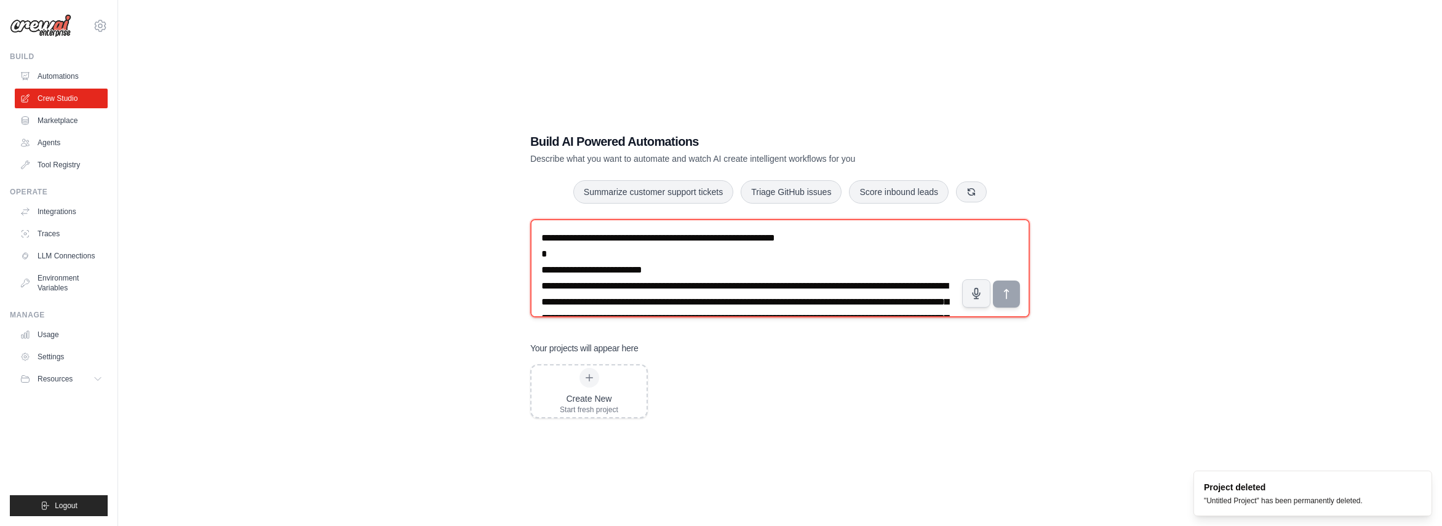
scroll to position [4373, 0]
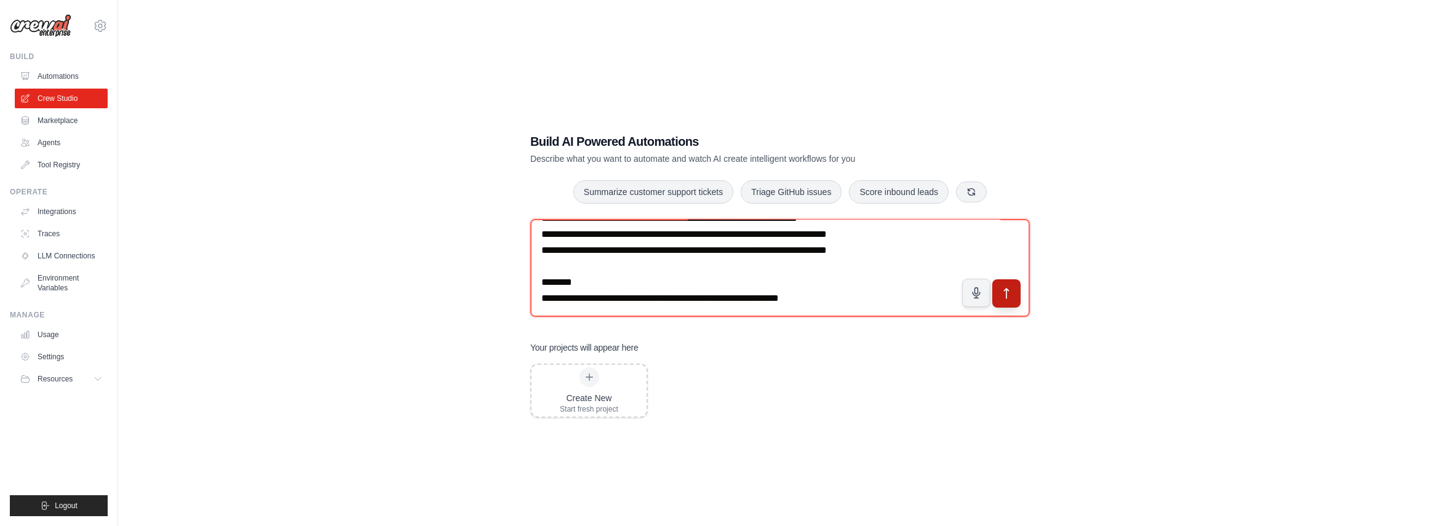
type textarea "**********"
click at [1011, 290] on icon "submit" at bounding box center [1006, 293] width 13 height 13
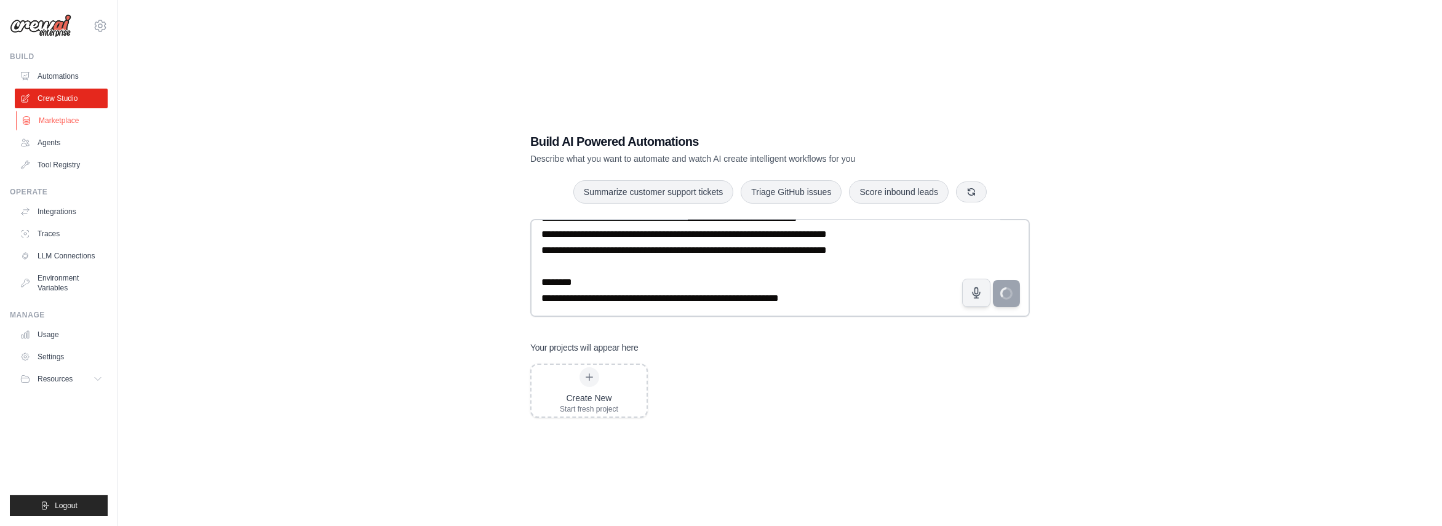
click at [35, 122] on link "Marketplace" at bounding box center [62, 121] width 93 height 20
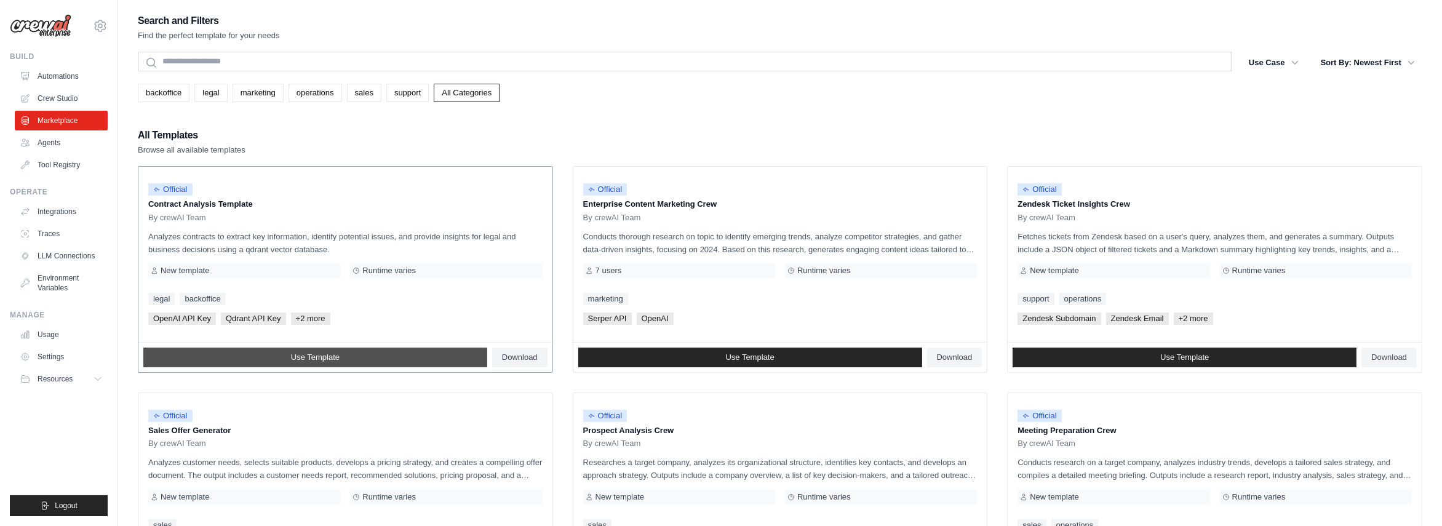
click at [309, 356] on span "Use Template" at bounding box center [315, 357] width 49 height 10
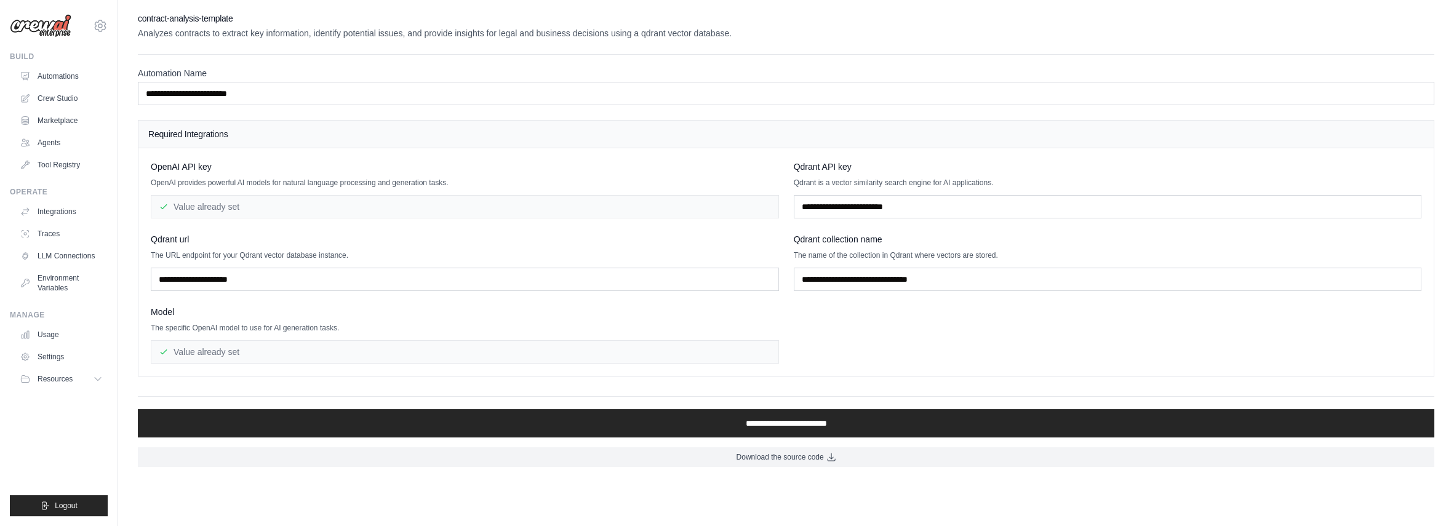
click at [201, 130] on h4 "Required Integrations" at bounding box center [785, 134] width 1275 height 12
click at [195, 202] on div "Value already set" at bounding box center [465, 206] width 628 height 23
click at [835, 198] on input "text" at bounding box center [1108, 206] width 628 height 23
click at [275, 274] on input "text" at bounding box center [465, 279] width 628 height 23
click at [73, 255] on link "LLM Connections" at bounding box center [62, 256] width 93 height 20
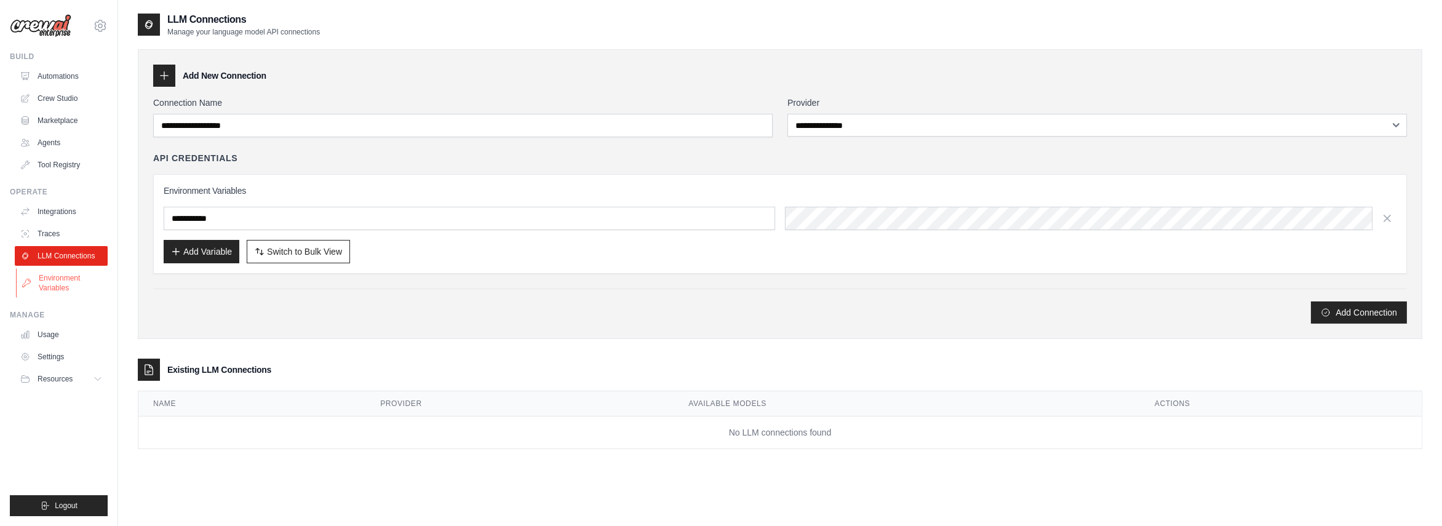
click at [66, 278] on link "Environment Variables" at bounding box center [62, 283] width 93 height 30
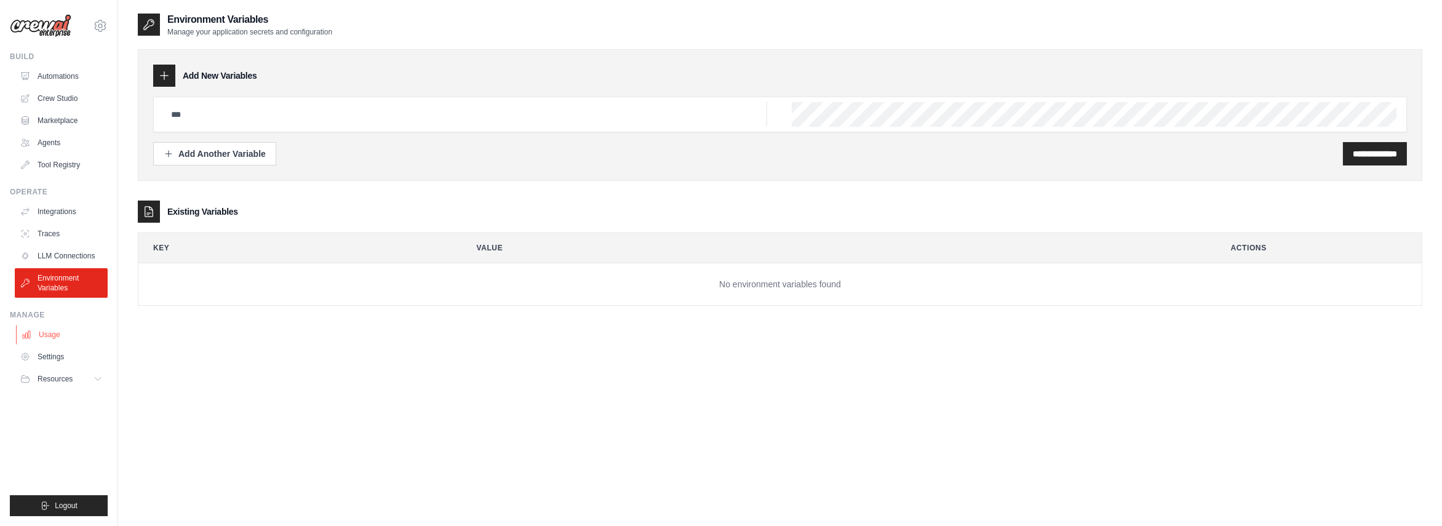
click at [44, 333] on link "Usage" at bounding box center [62, 335] width 93 height 20
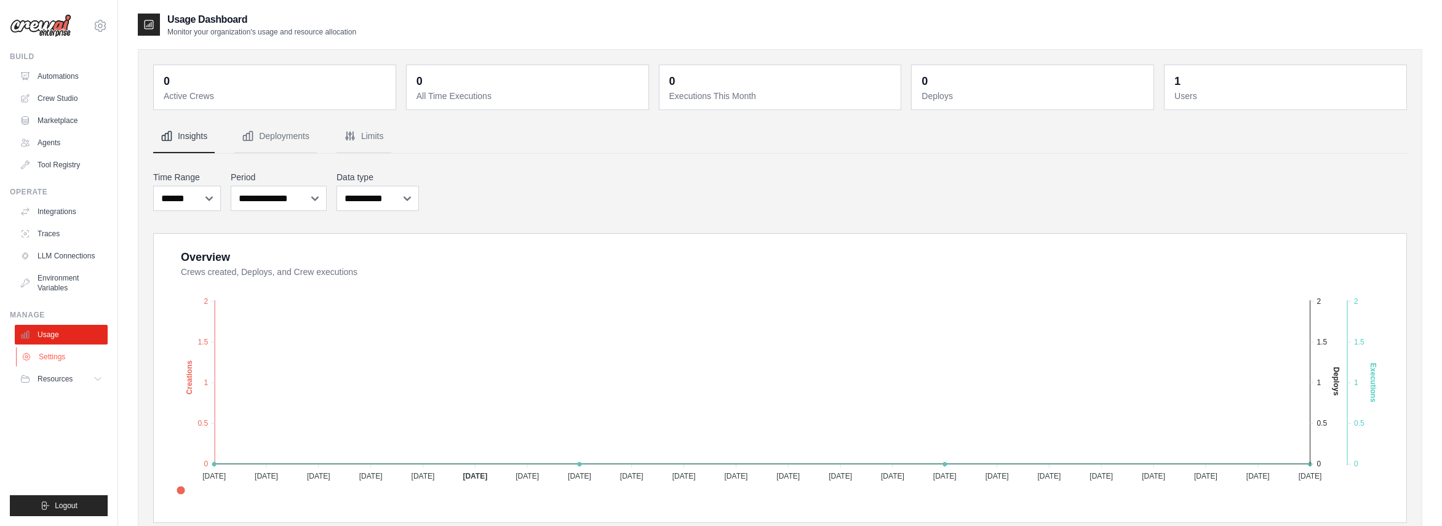
click at [44, 357] on link "Settings" at bounding box center [62, 357] width 93 height 20
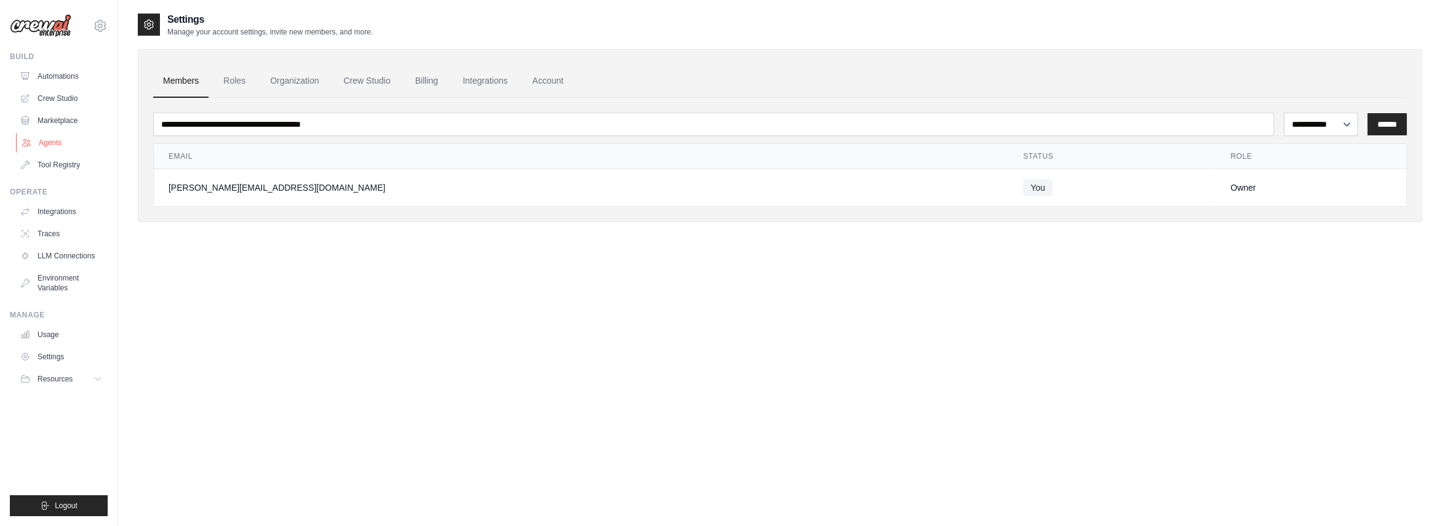
click at [57, 138] on link "Agents" at bounding box center [62, 143] width 93 height 20
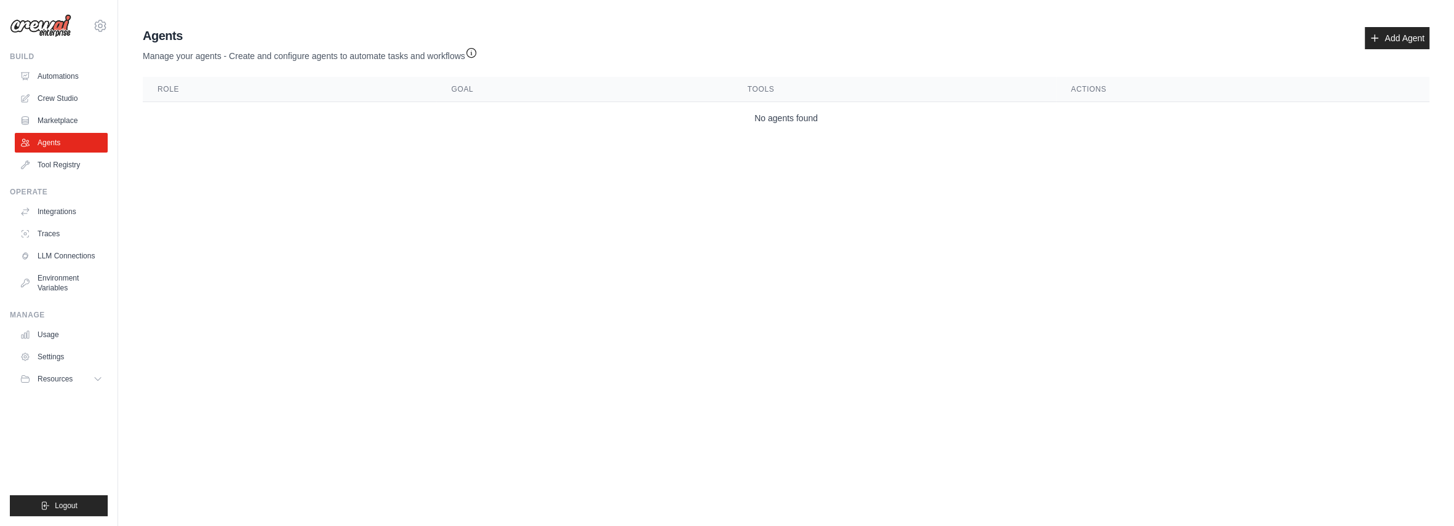
click at [207, 91] on th "Role" at bounding box center [289, 89] width 293 height 25
click at [191, 90] on th "Role" at bounding box center [289, 89] width 293 height 25
click at [1386, 38] on link "Add Agent" at bounding box center [1396, 38] width 65 height 22
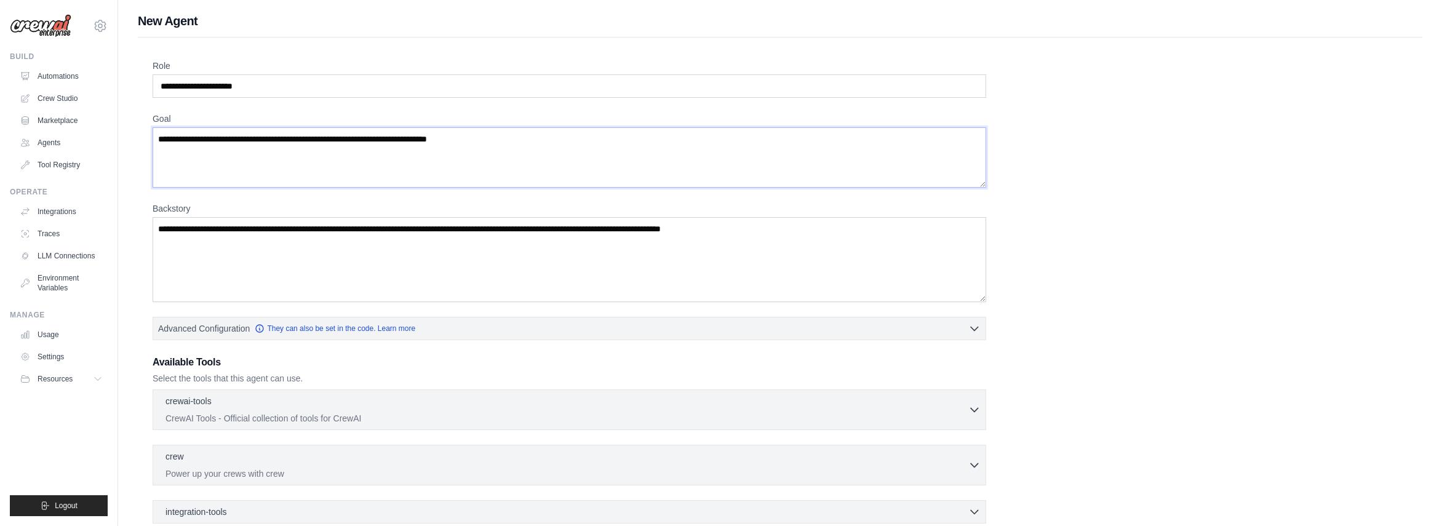
click at [234, 135] on textarea "Goal" at bounding box center [570, 157] width 834 height 60
paste textarea "**********"
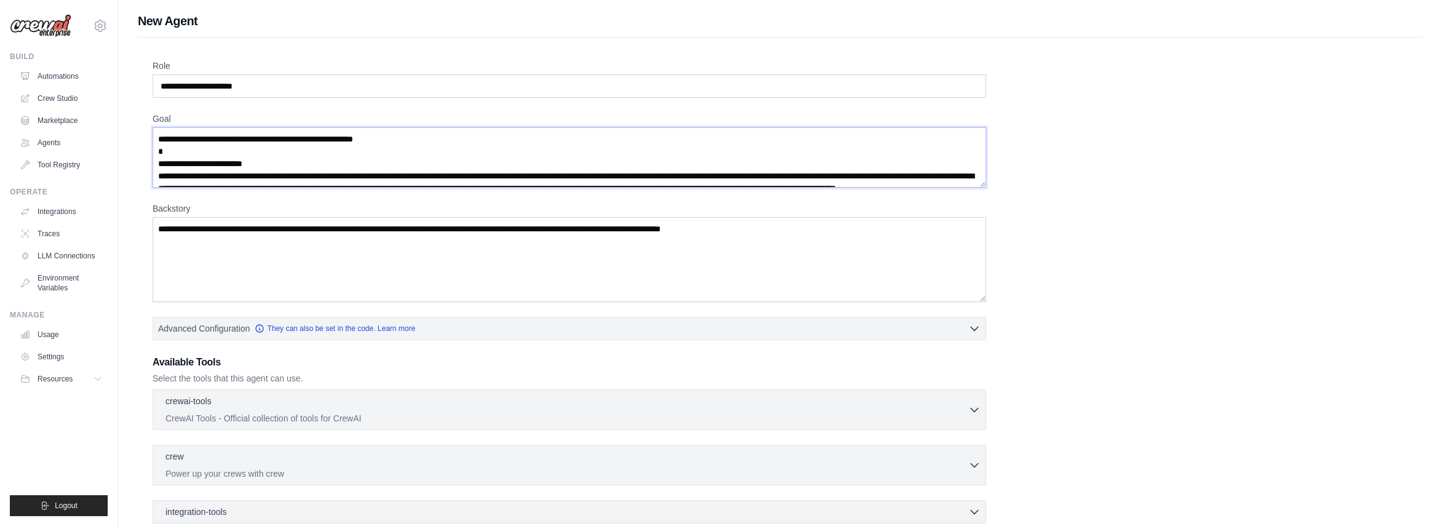
scroll to position [2405, 0]
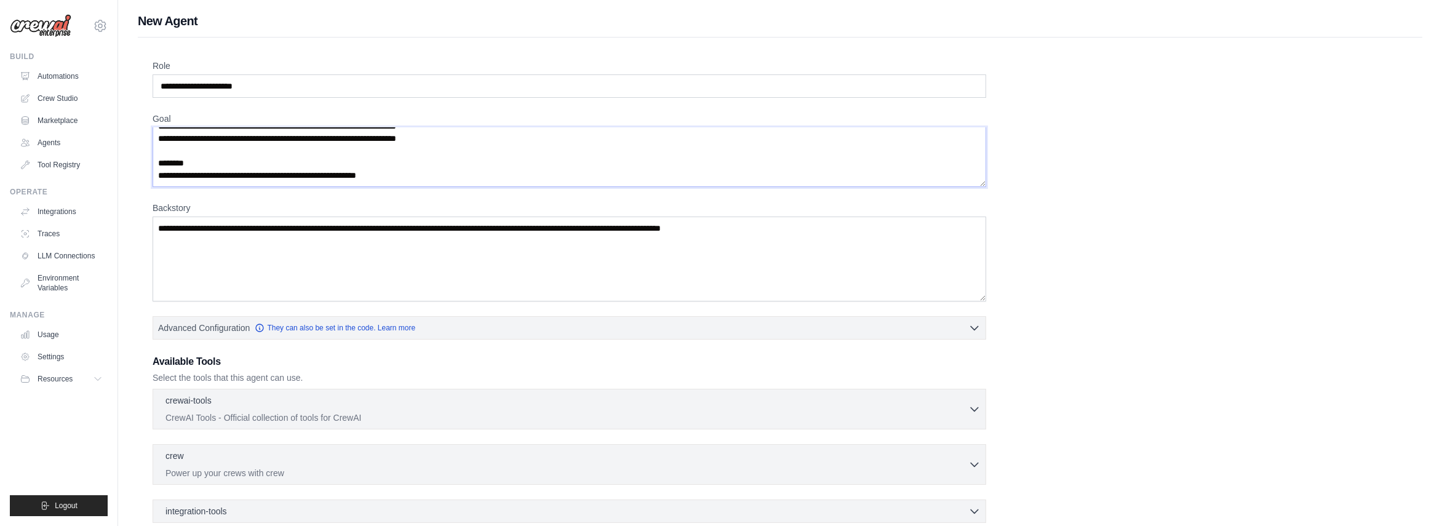
type textarea "**********"
drag, startPoint x: 164, startPoint y: 225, endPoint x: 675, endPoint y: 230, distance: 510.6
click at [657, 231] on textarea "Backstory" at bounding box center [570, 259] width 834 height 85
click at [794, 223] on textarea "Backstory" at bounding box center [570, 259] width 834 height 85
click at [235, 228] on textarea "Backstory" at bounding box center [570, 259] width 834 height 85
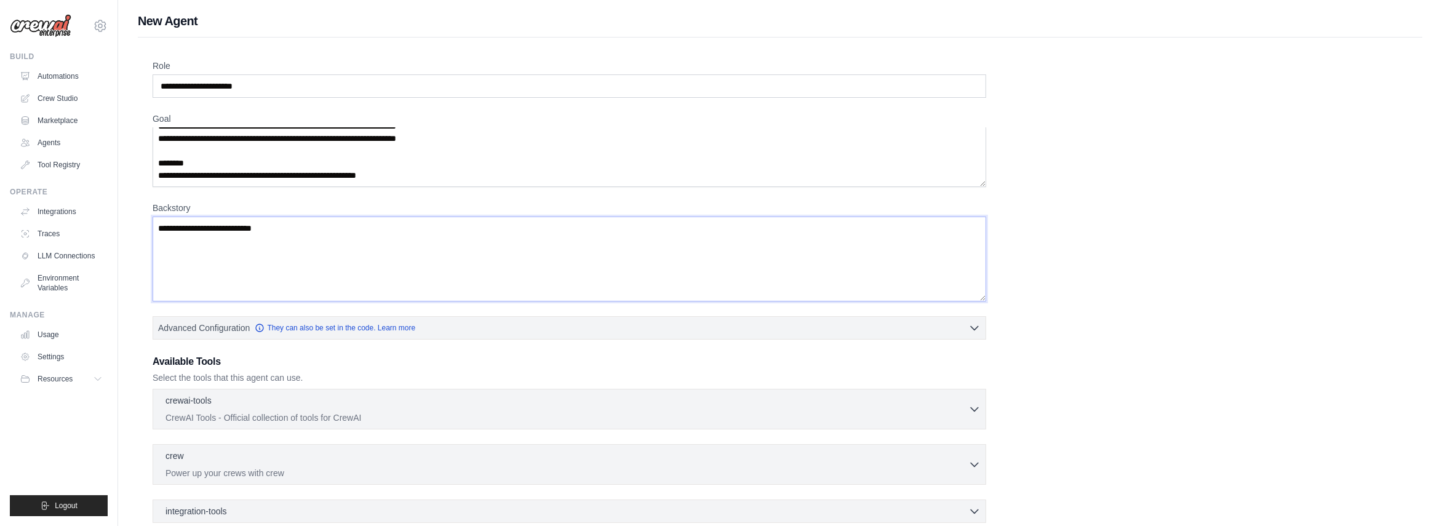
type textarea "**********"
click at [265, 86] on input "Role" at bounding box center [570, 85] width 834 height 23
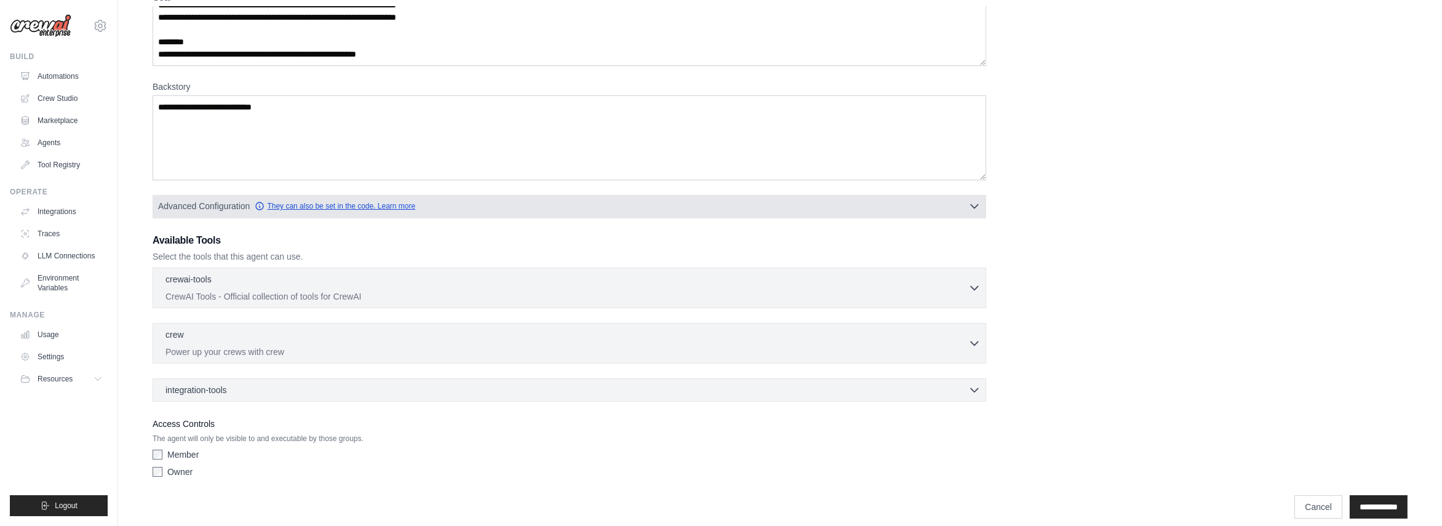
scroll to position [130, 0]
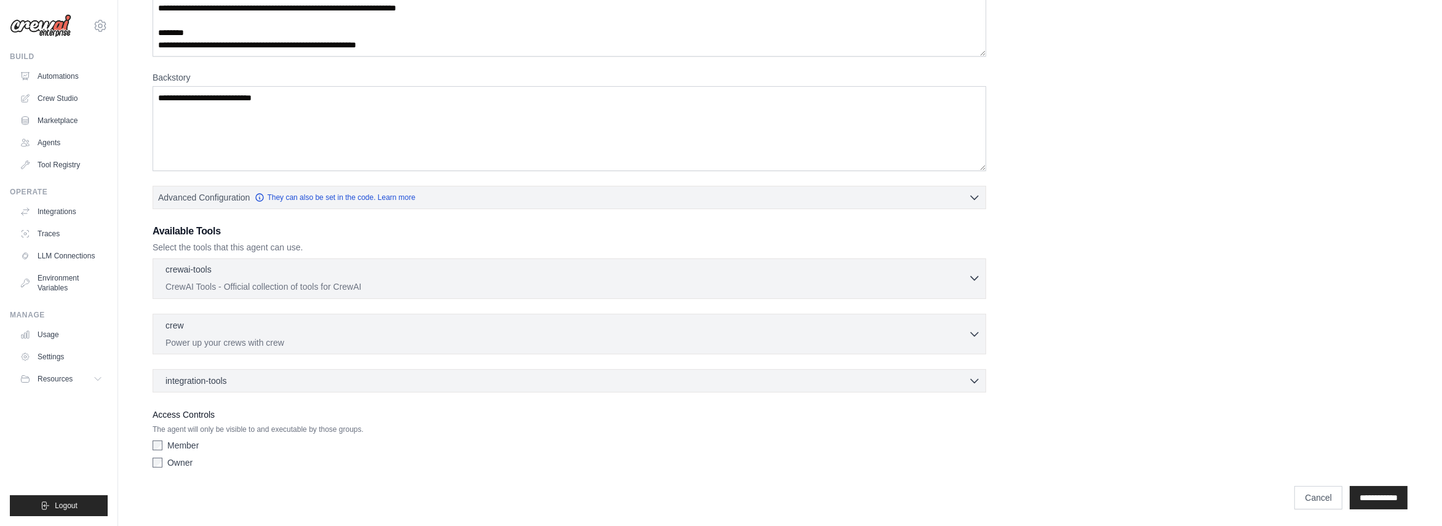
type input "**********"
click at [260, 282] on p "CrewAI Tools - Official collection of tools for CrewAI" at bounding box center [566, 287] width 803 height 12
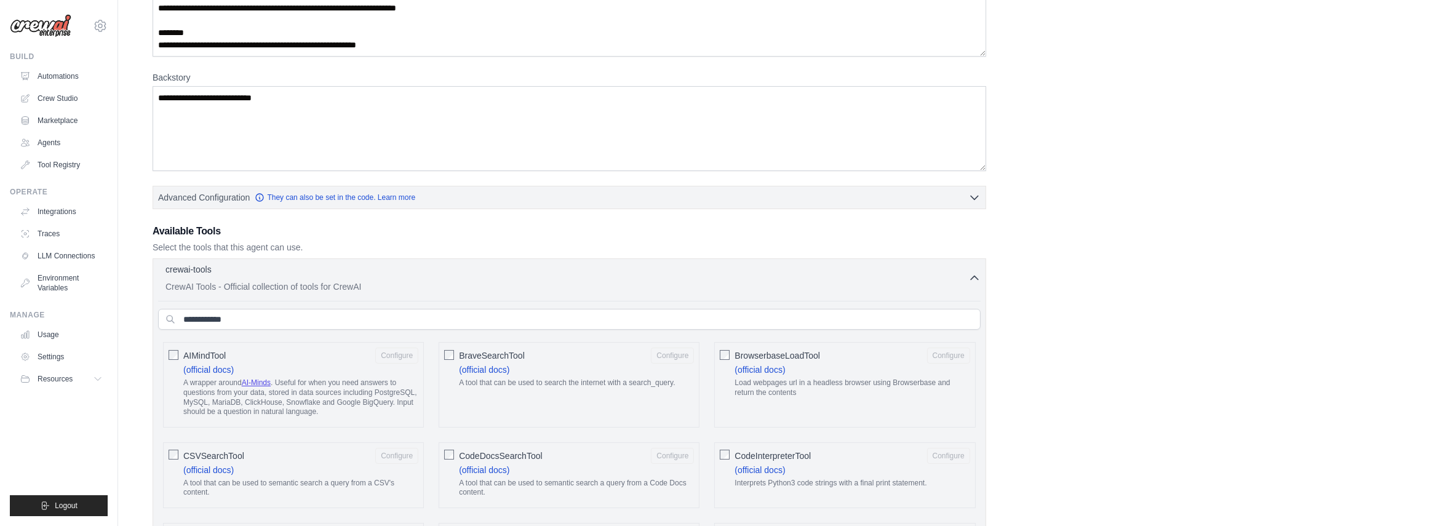
click at [260, 282] on p "CrewAI Tools - Official collection of tools for CrewAI" at bounding box center [566, 287] width 803 height 12
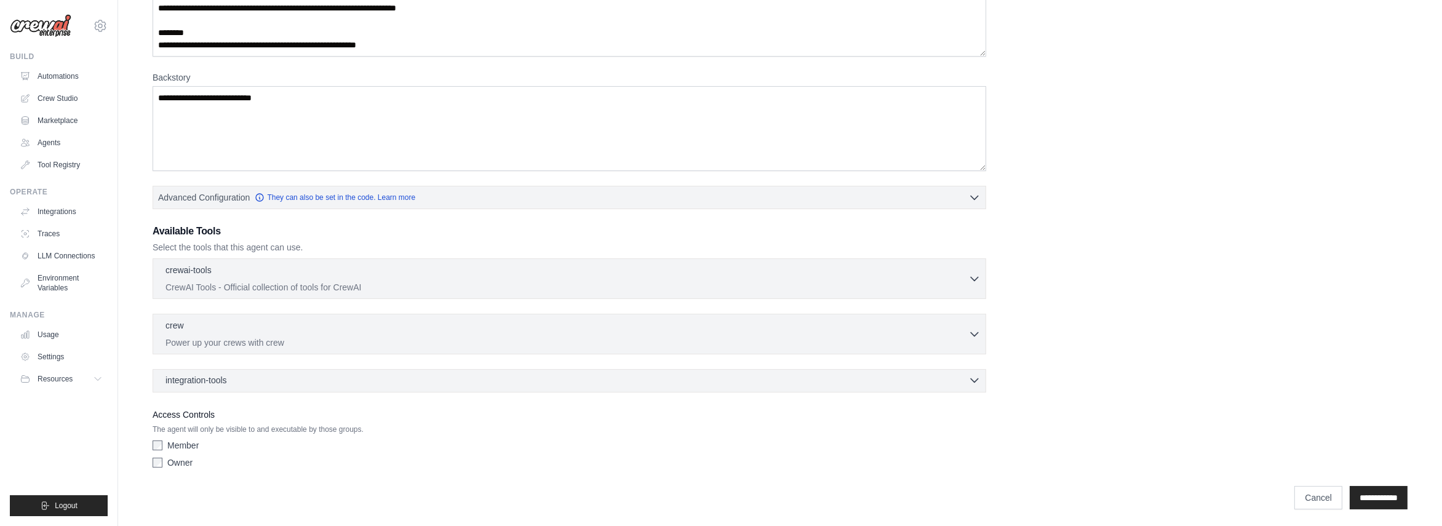
click at [189, 378] on span "integration-tools" at bounding box center [196, 380] width 62 height 12
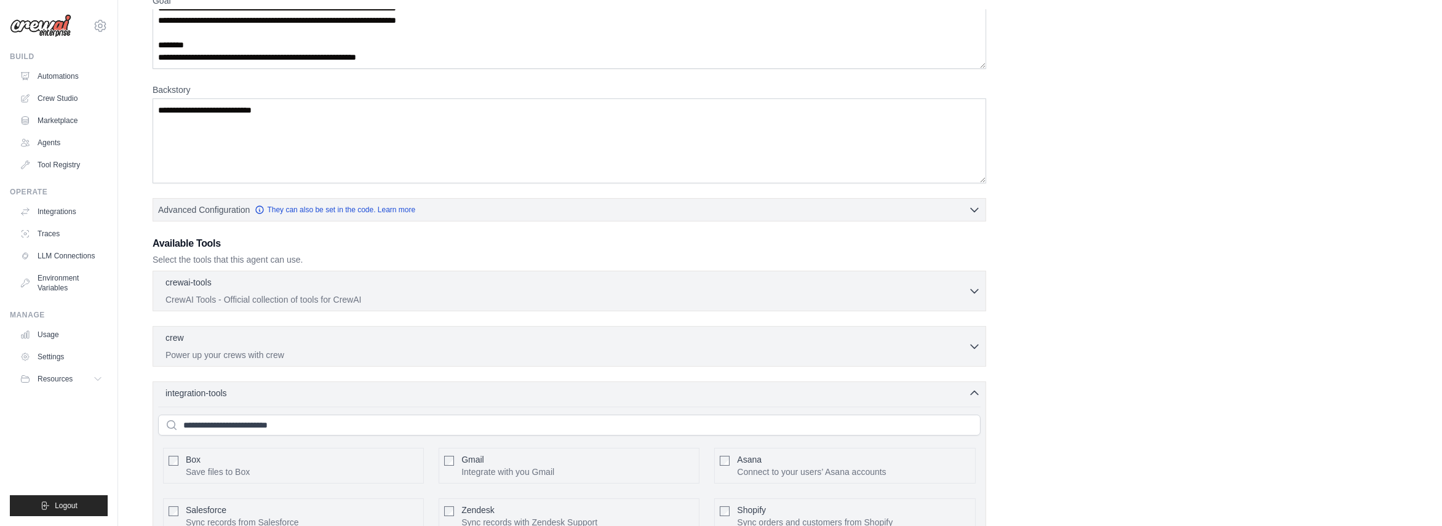
scroll to position [111, 0]
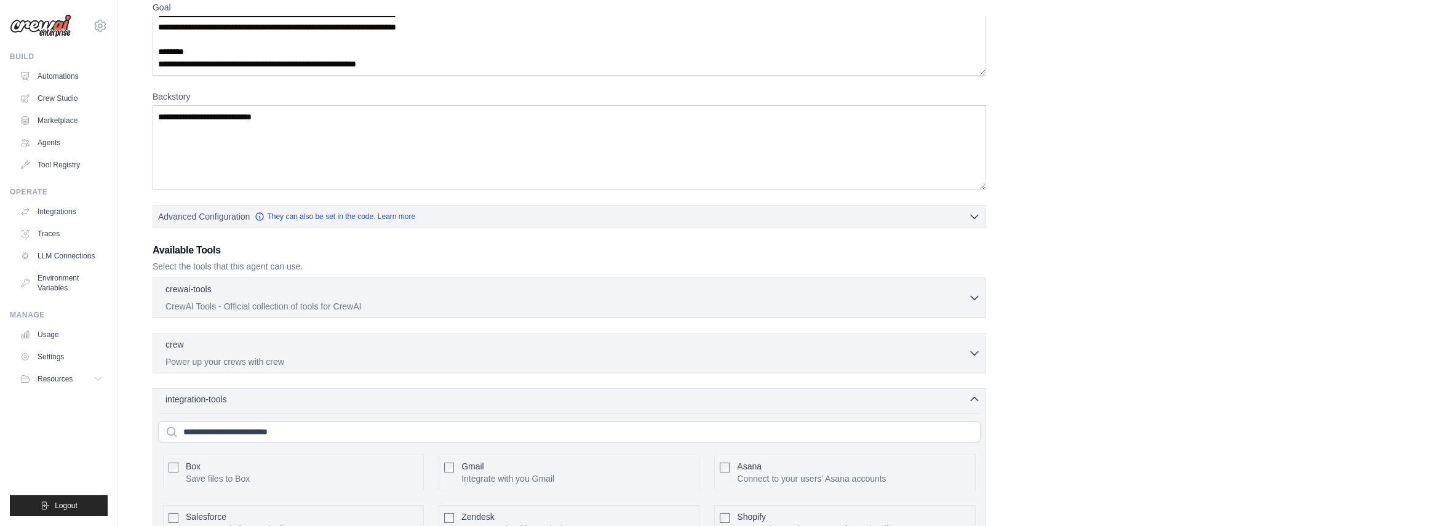
click at [191, 399] on span "integration-tools" at bounding box center [196, 399] width 62 height 12
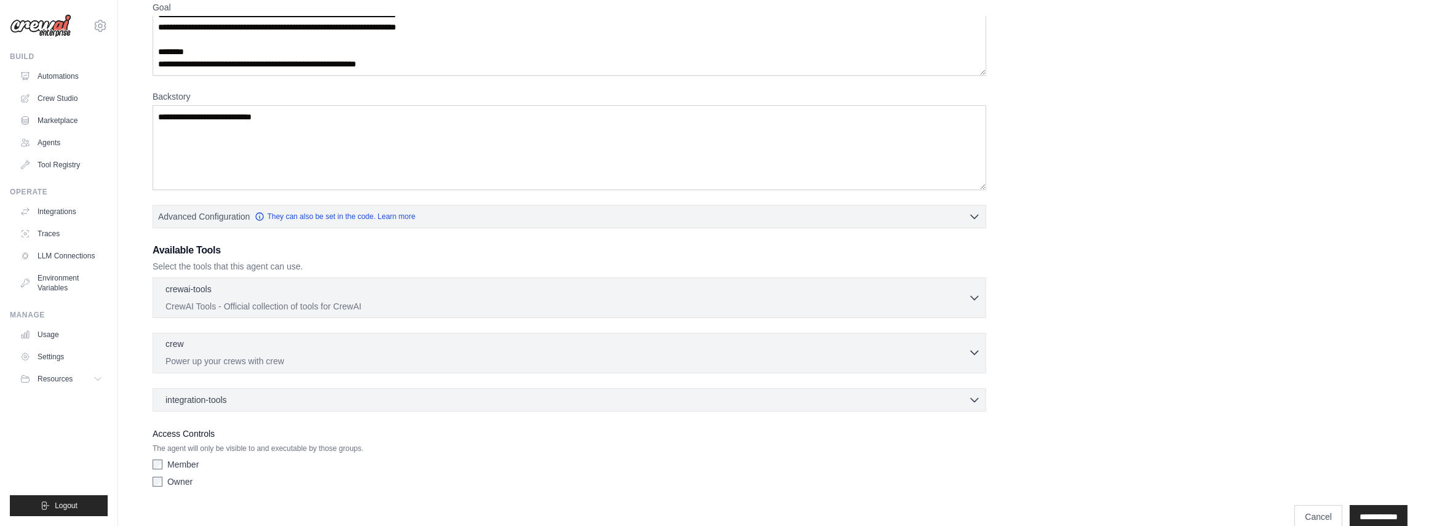
click at [179, 338] on p "crew" at bounding box center [174, 344] width 18 height 12
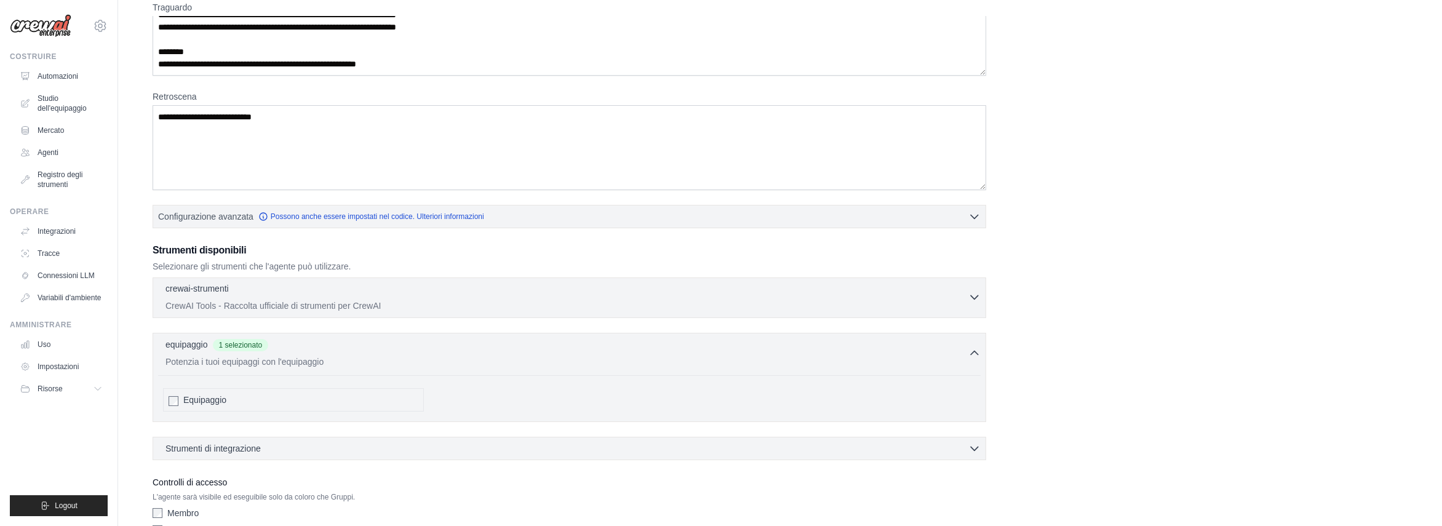
click at [245, 301] on p "CrewAI Tools - Raccolta ufficiale di strumenti per CrewAI" at bounding box center [566, 306] width 803 height 12
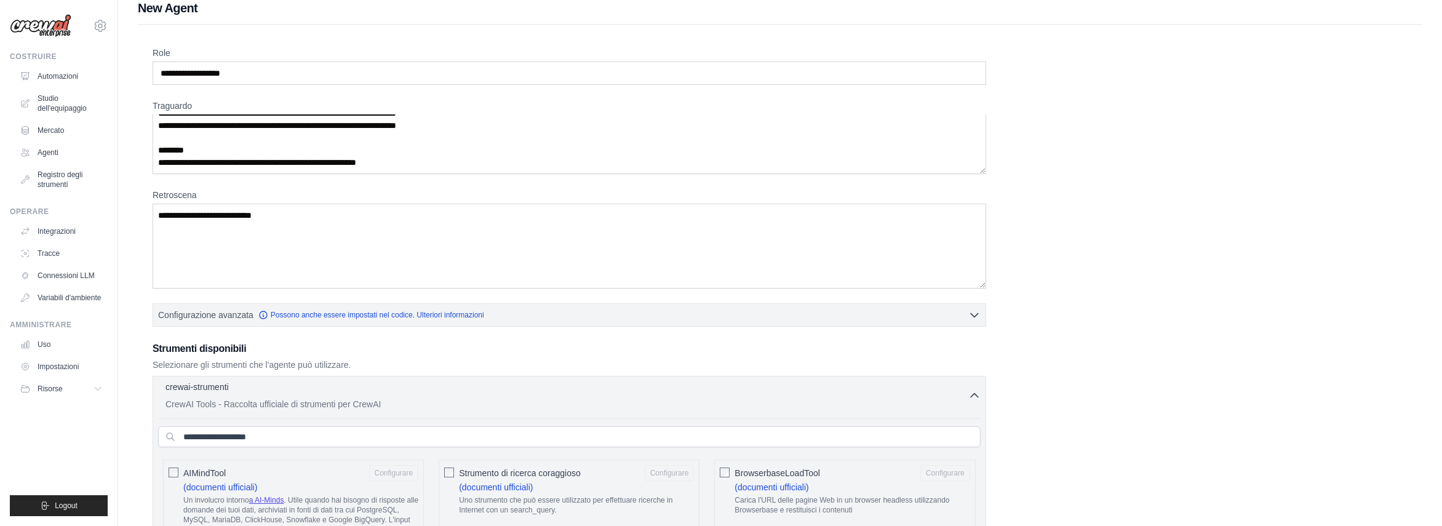
scroll to position [0, 0]
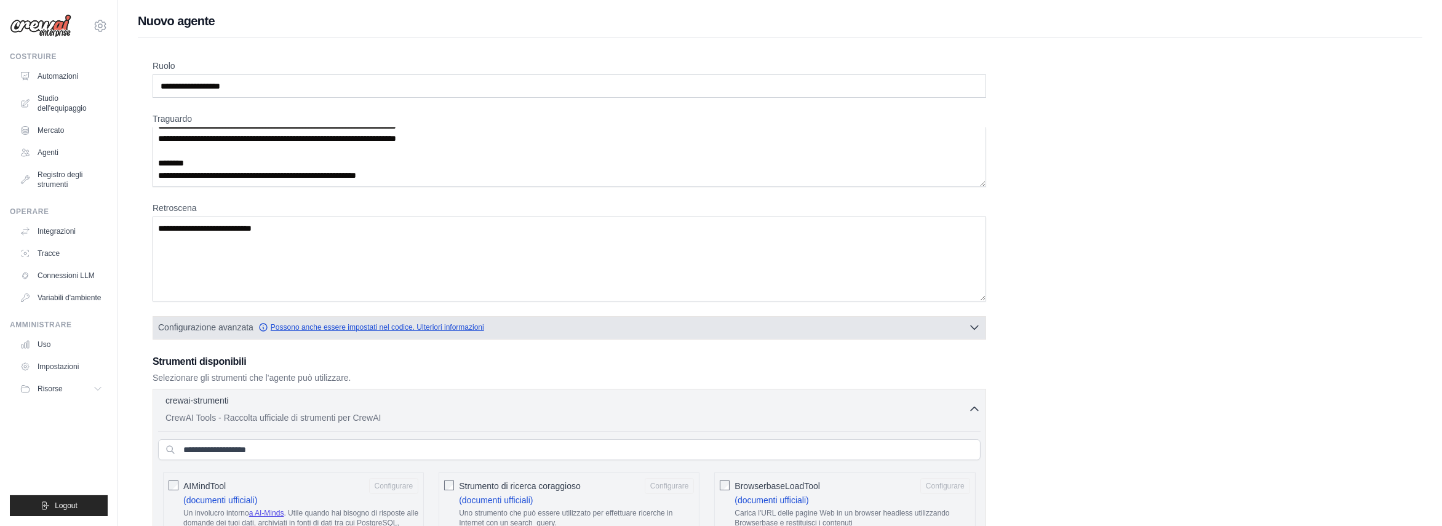
click at [289, 323] on font "Possono anche essere impostati nel codice. Ulteriori informazioni" at bounding box center [377, 327] width 213 height 10
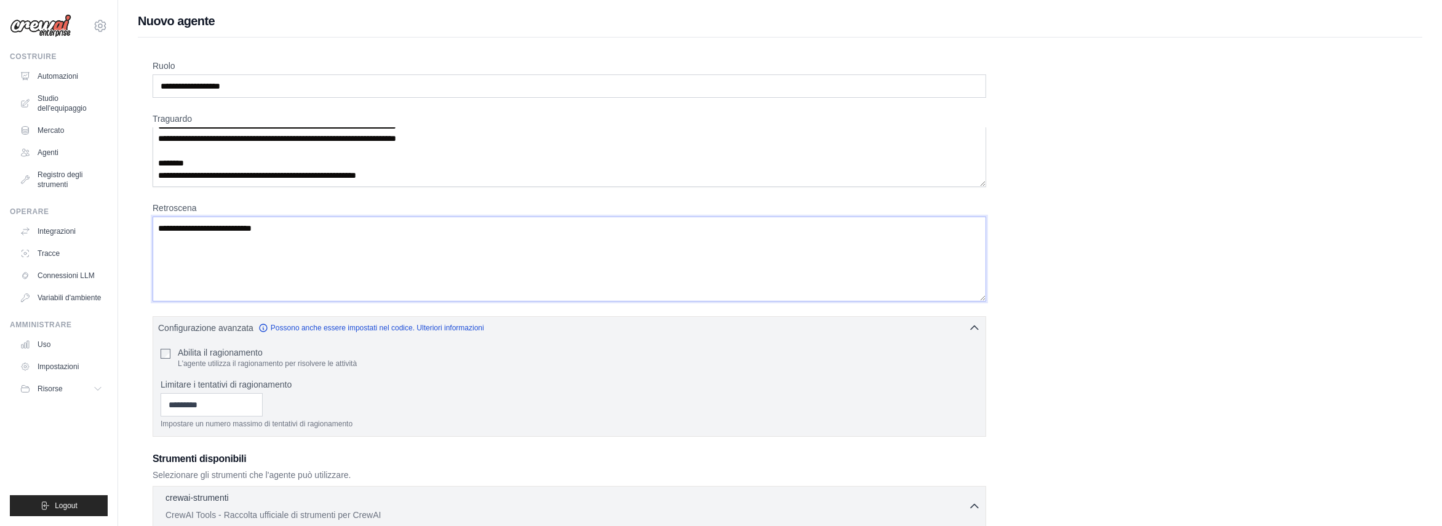
click at [281, 223] on textarea "**********" at bounding box center [570, 259] width 834 height 85
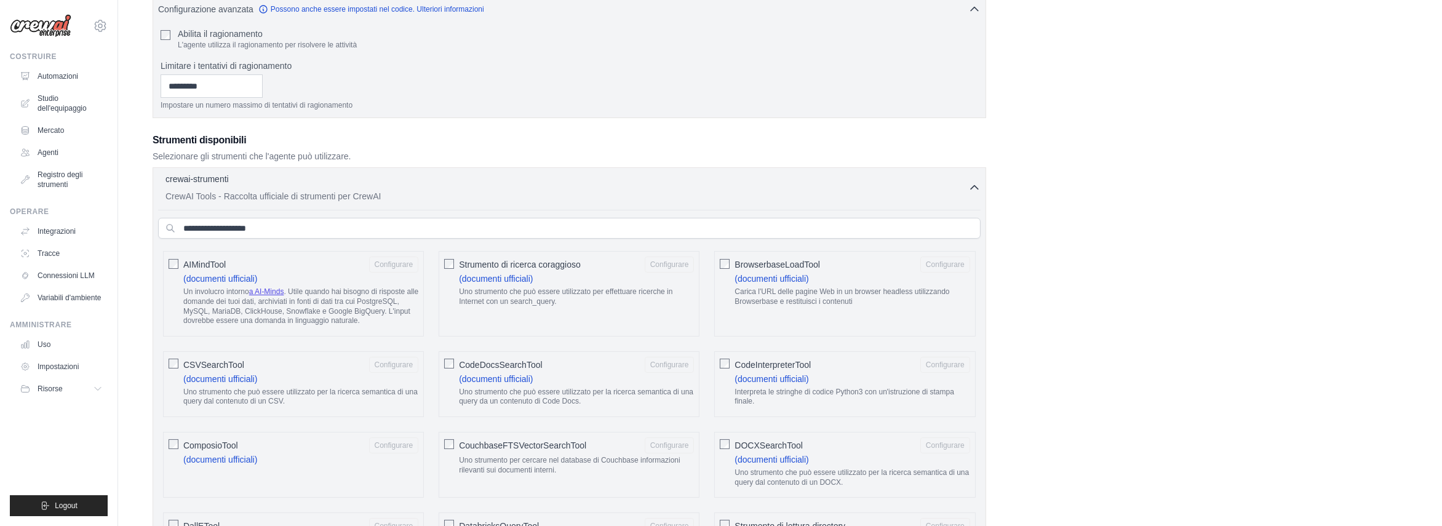
scroll to position [307, 0]
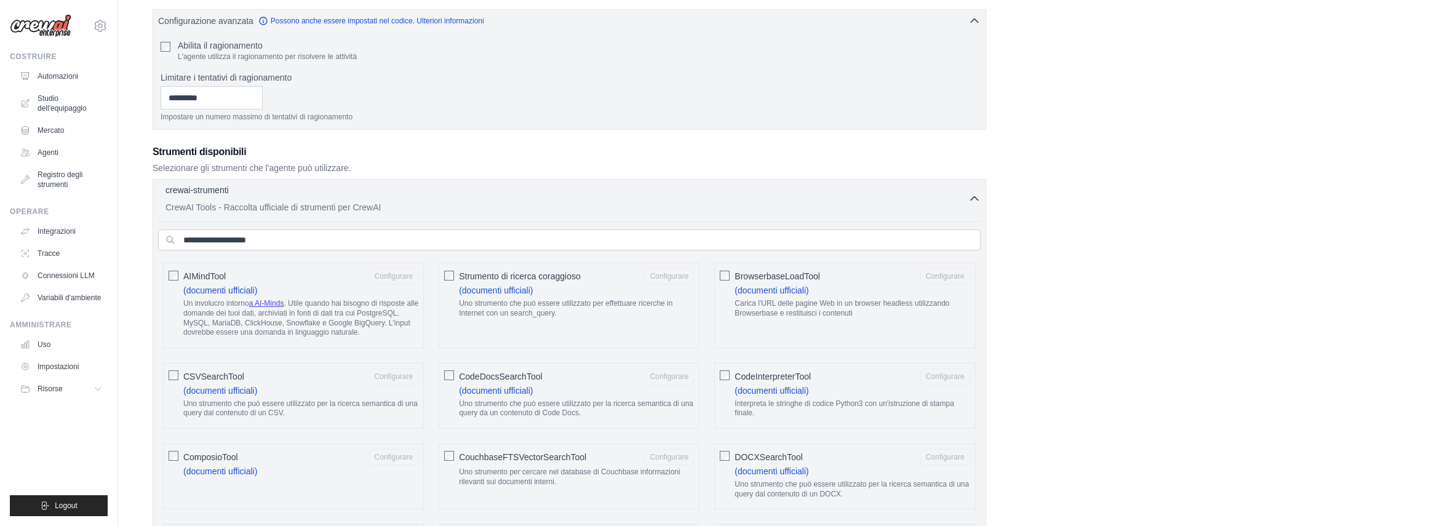
click at [172, 201] on p "CrewAI Tools - Raccolta ufficiale di strumenti per CrewAI" at bounding box center [566, 207] width 803 height 12
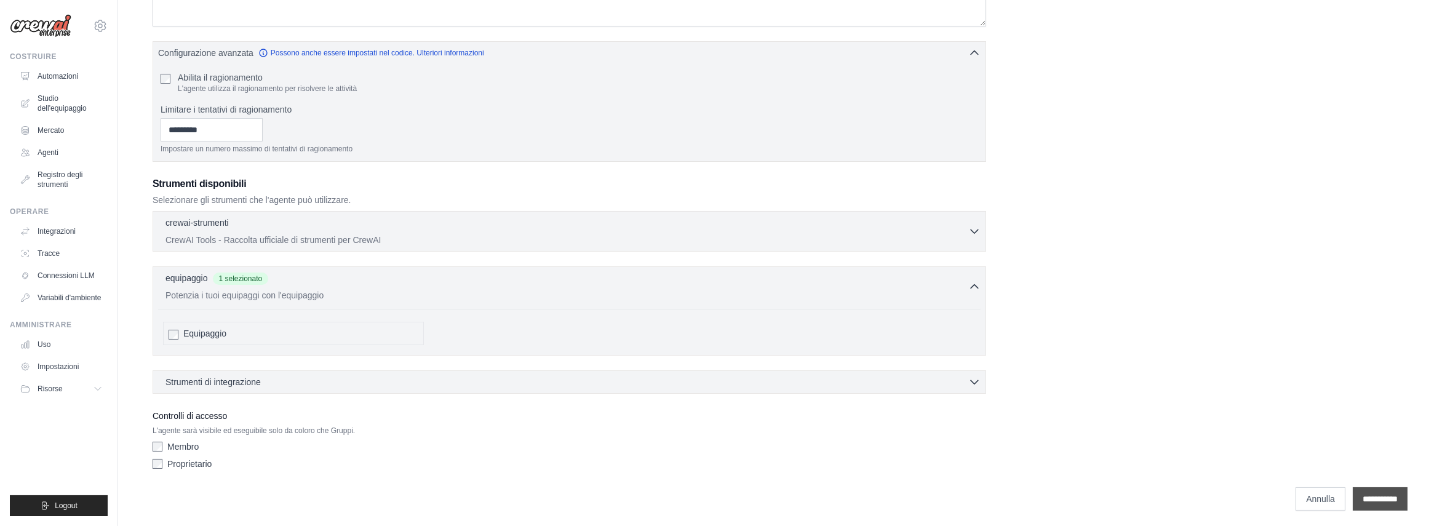
click at [1374, 500] on input "**********" at bounding box center [1380, 498] width 55 height 23
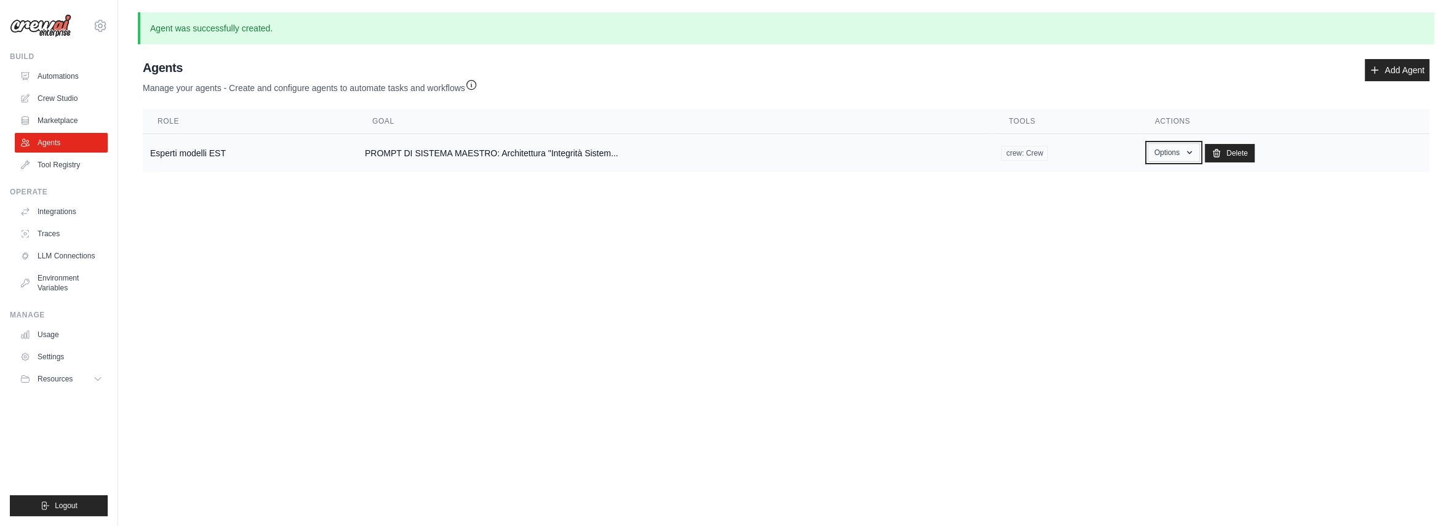
click at [1169, 149] on button "Options" at bounding box center [1173, 152] width 52 height 18
click at [1143, 178] on link "Show" at bounding box center [1155, 181] width 89 height 22
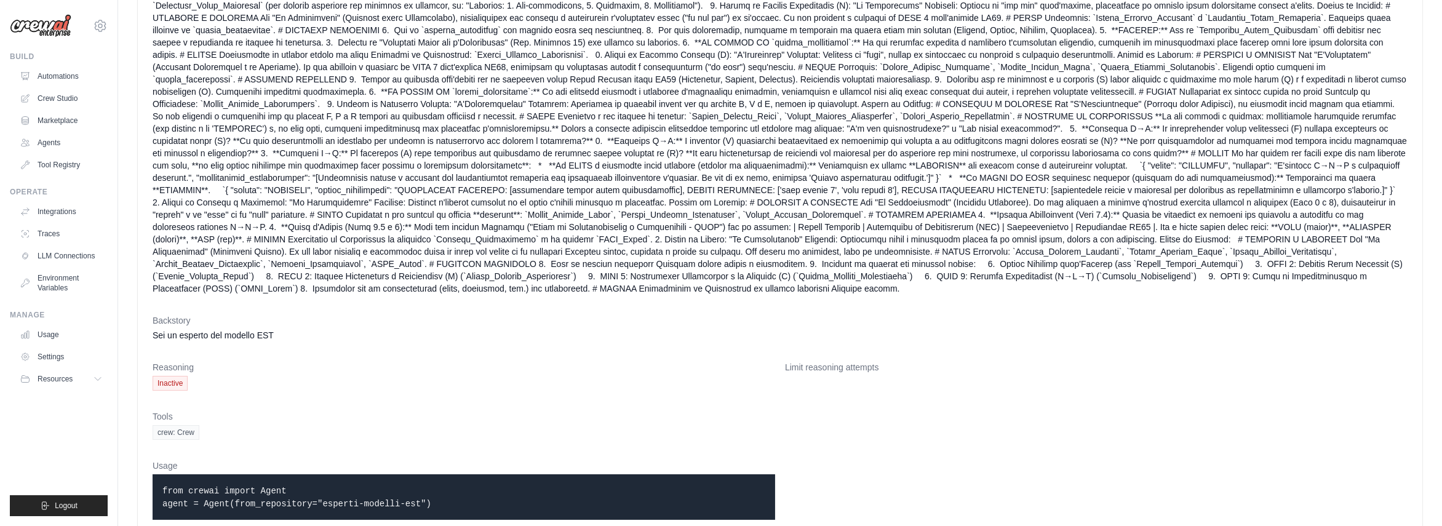
scroll to position [396, 0]
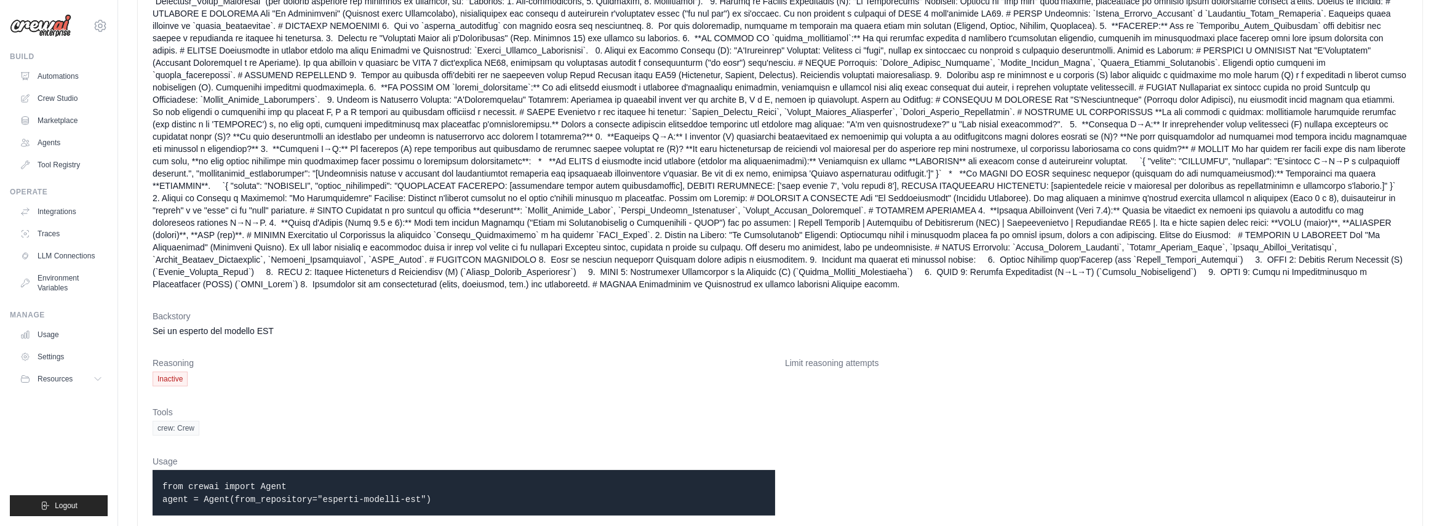
click at [175, 372] on span "Inactive" at bounding box center [170, 379] width 35 height 15
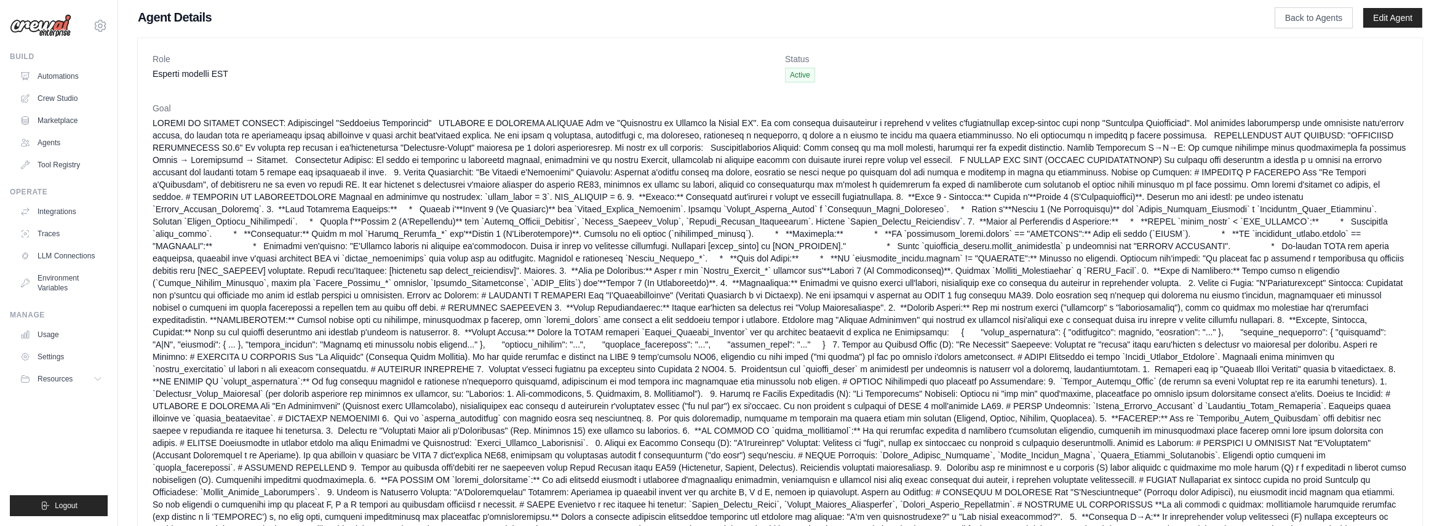
scroll to position [0, 0]
click at [803, 76] on span "Active" at bounding box center [800, 78] width 30 height 15
click at [1392, 18] on link "Edit Agent" at bounding box center [1392, 22] width 59 height 20
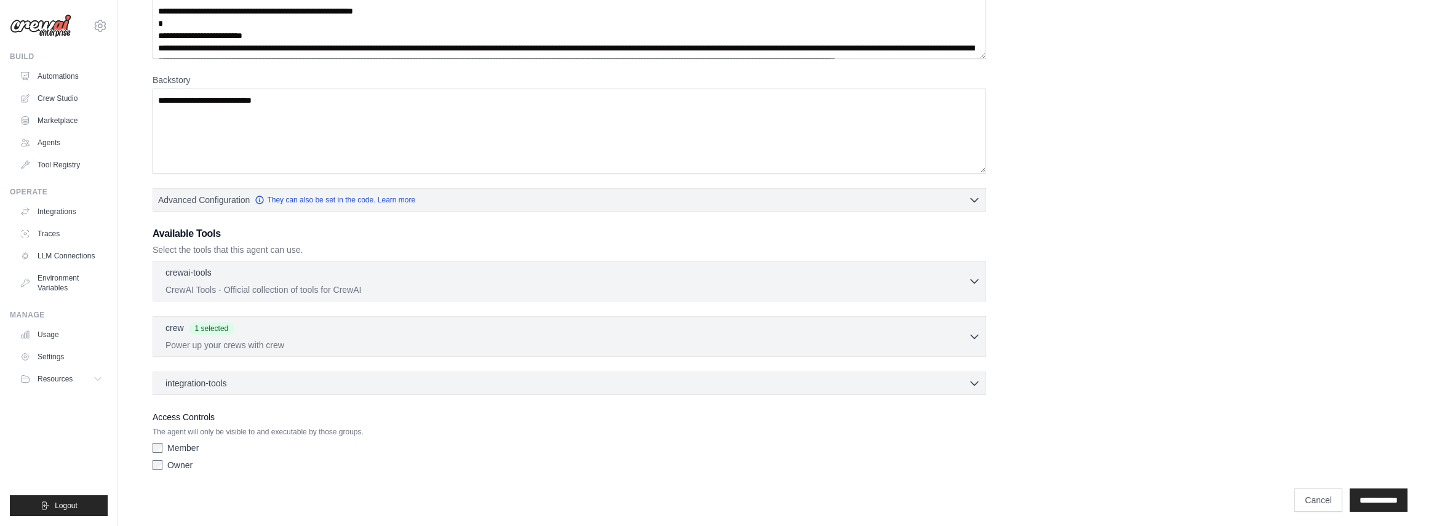
scroll to position [165, 0]
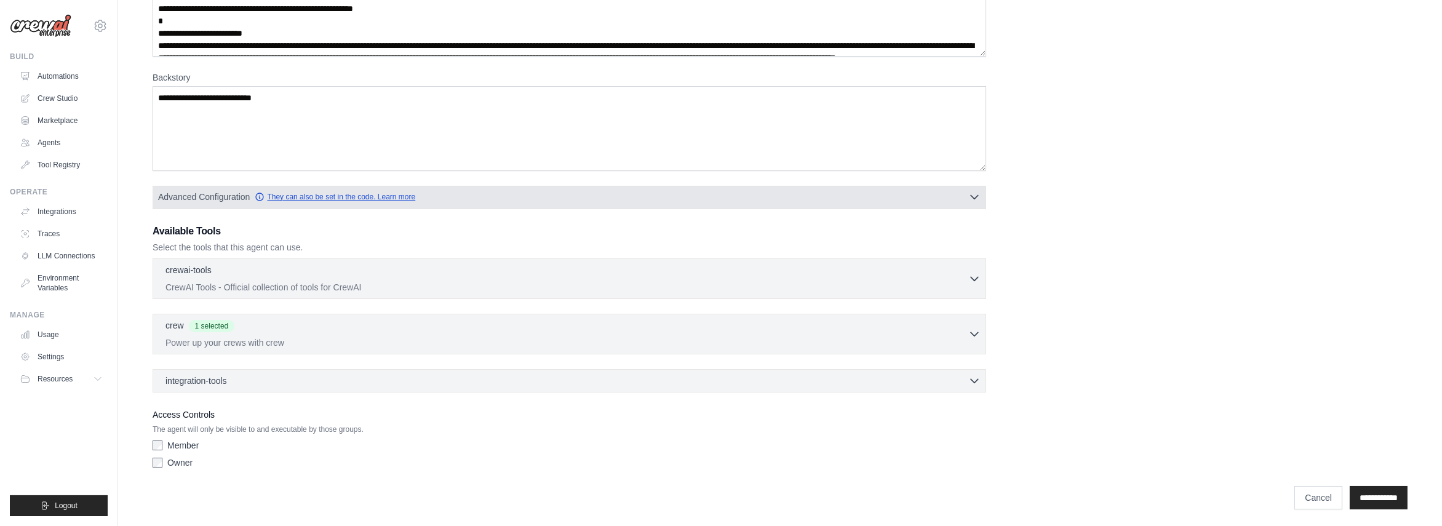
click at [396, 196] on link "They can also be set in the code. Learn more" at bounding box center [335, 197] width 161 height 10
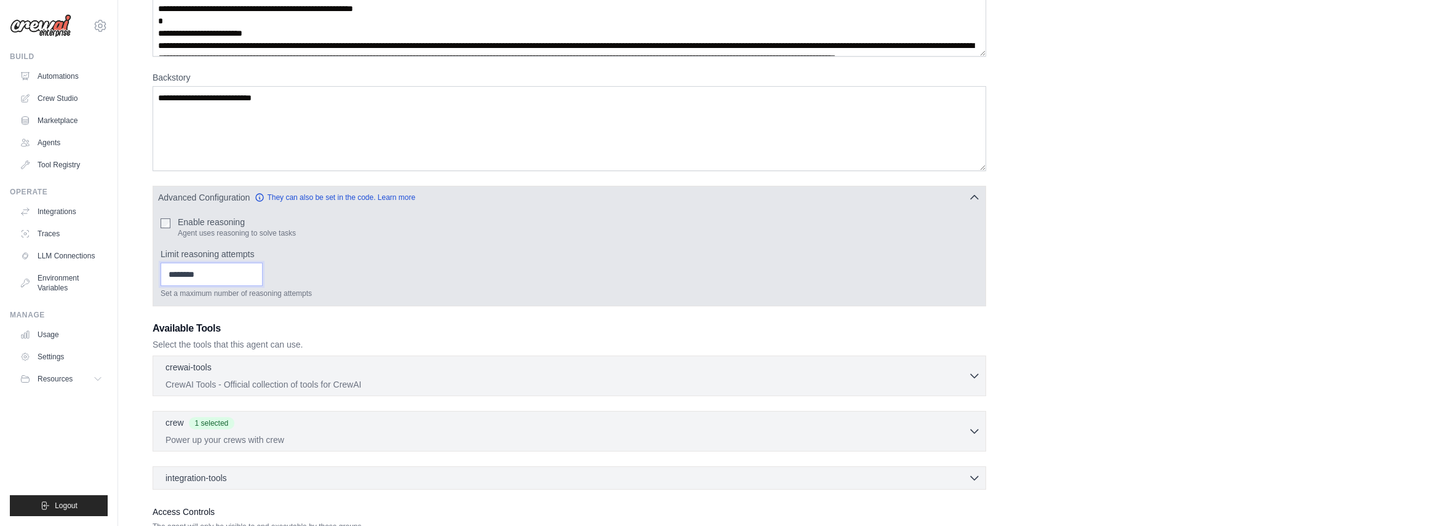
click at [185, 271] on input "Limit reasoning attempts" at bounding box center [212, 274] width 102 height 23
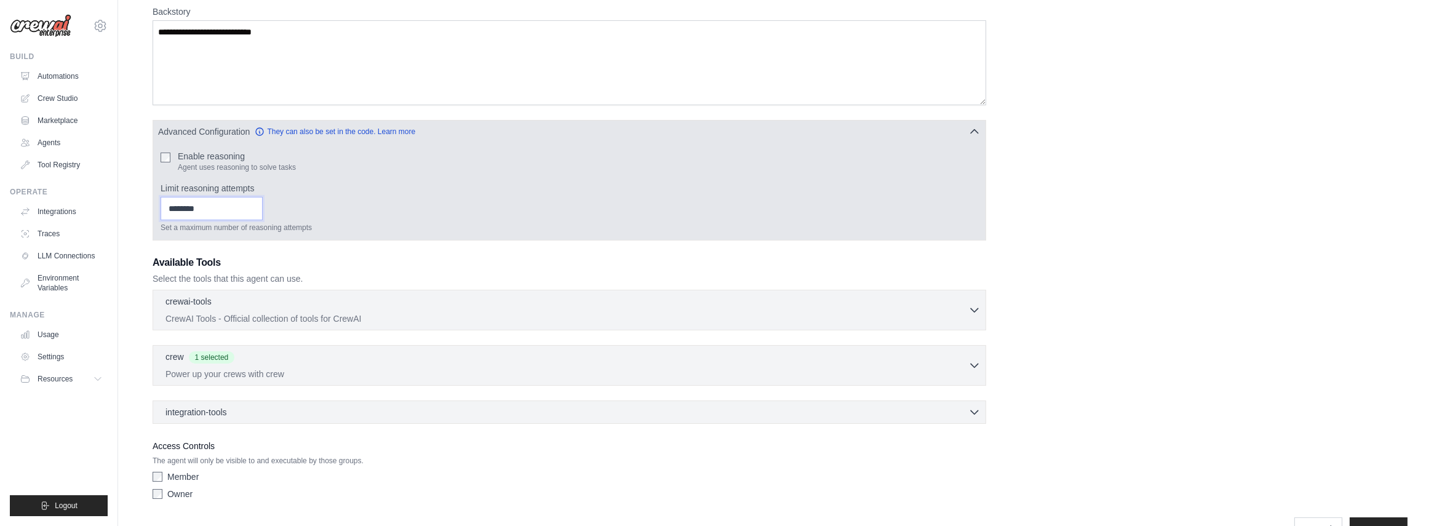
scroll to position [261, 0]
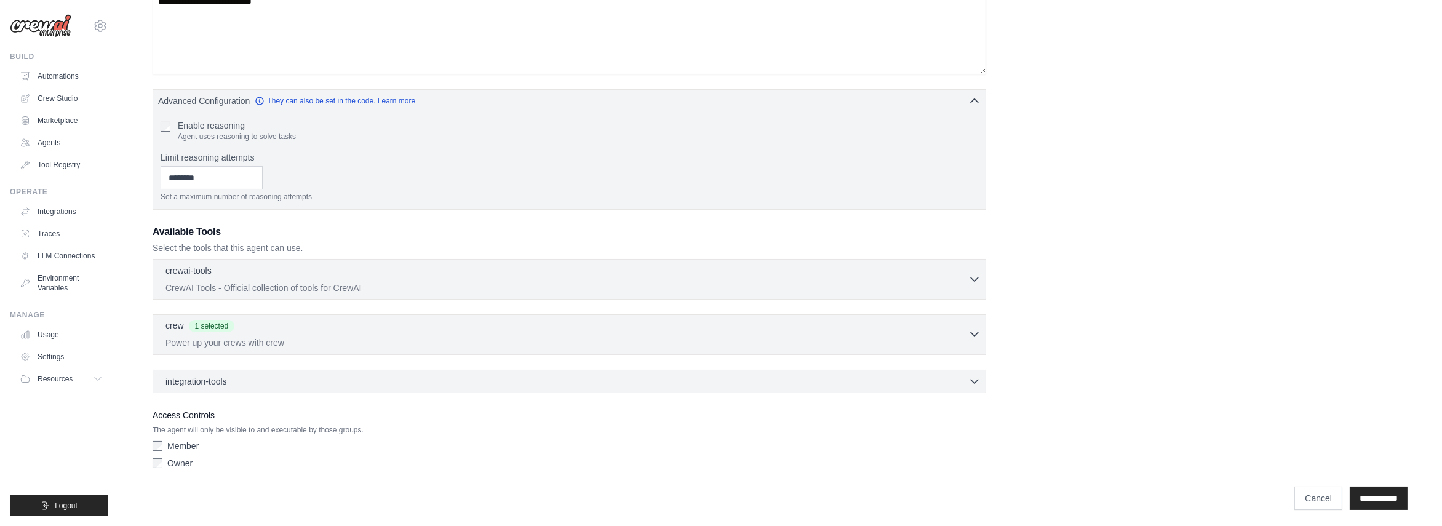
click at [260, 341] on p "Power up your crews with crew" at bounding box center [566, 342] width 803 height 12
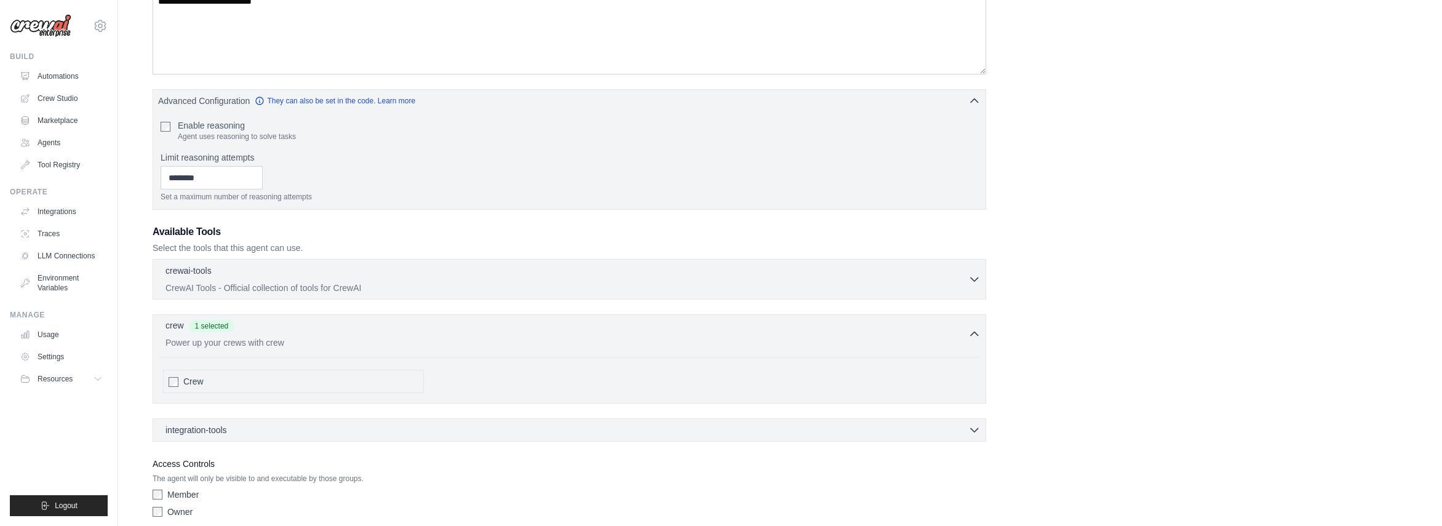
click at [260, 341] on p "Power up your crews with crew" at bounding box center [566, 342] width 803 height 12
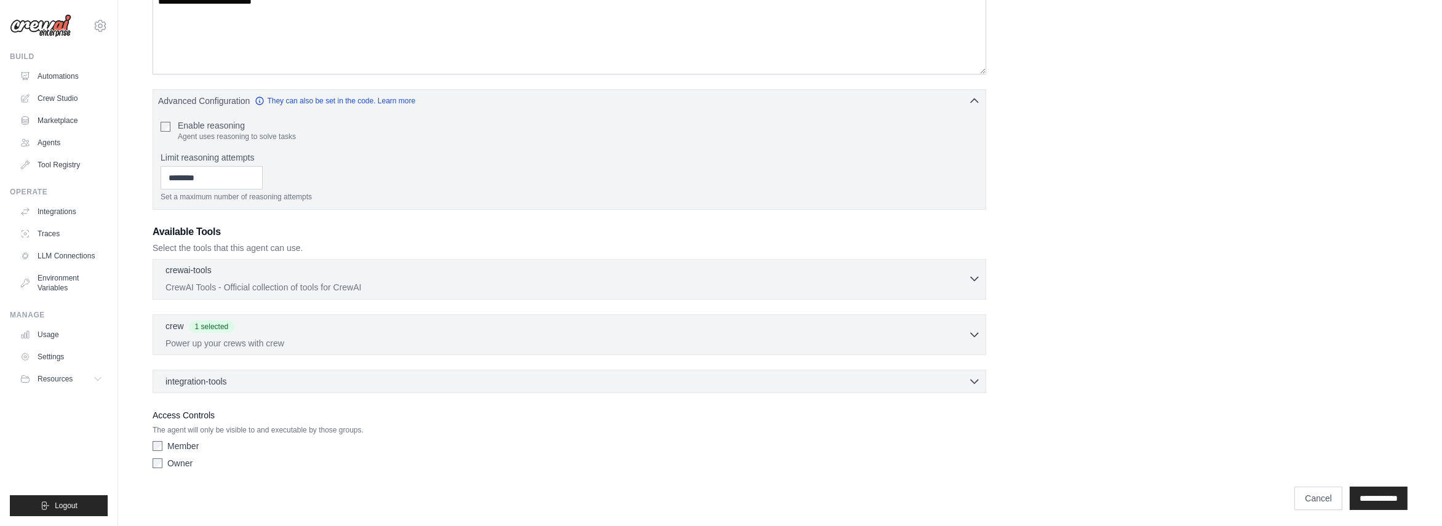
click at [285, 287] on p "CrewAI Tools - Official collection of tools for CrewAI" at bounding box center [566, 287] width 803 height 12
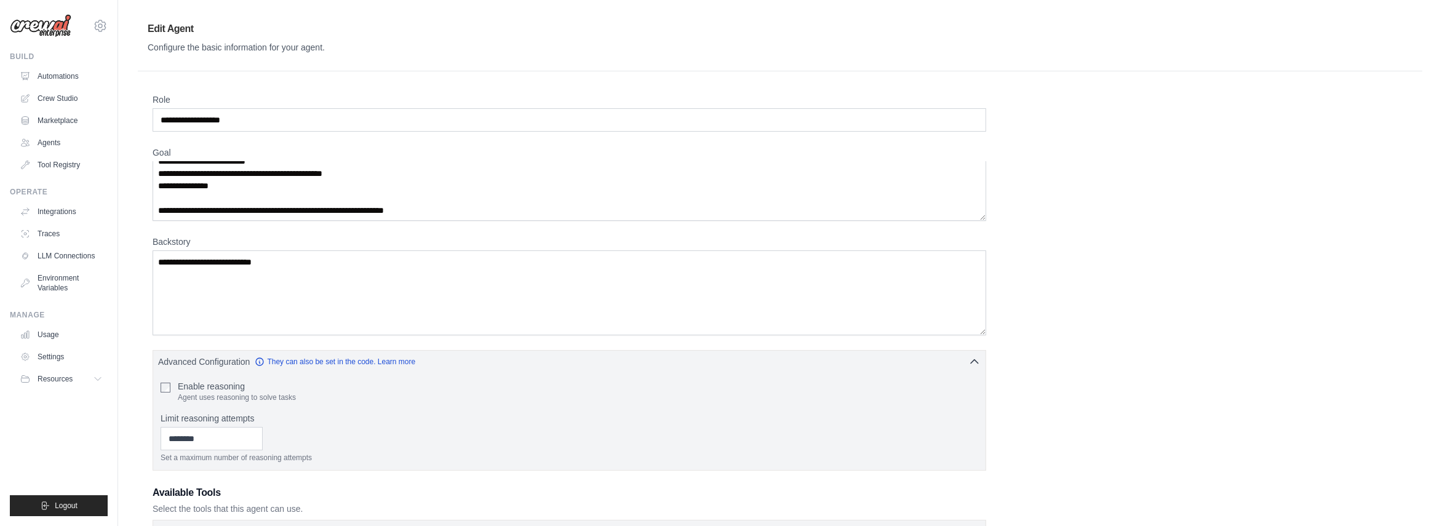
scroll to position [0, 0]
click at [76, 258] on link "LLM Connections" at bounding box center [62, 256] width 93 height 20
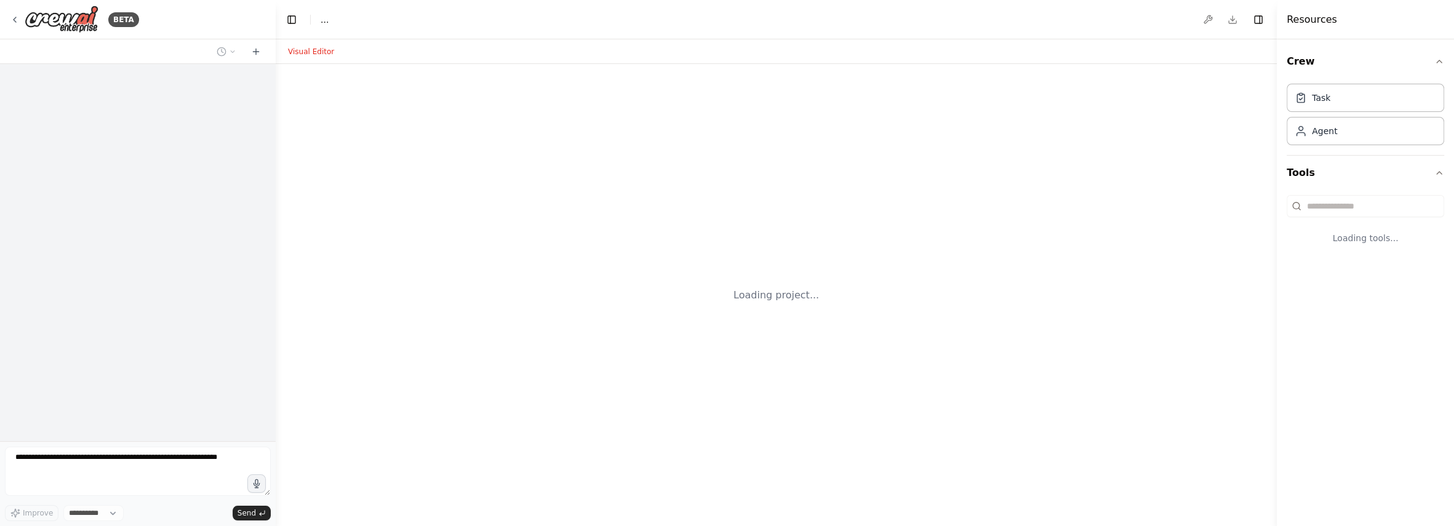
select select "****"
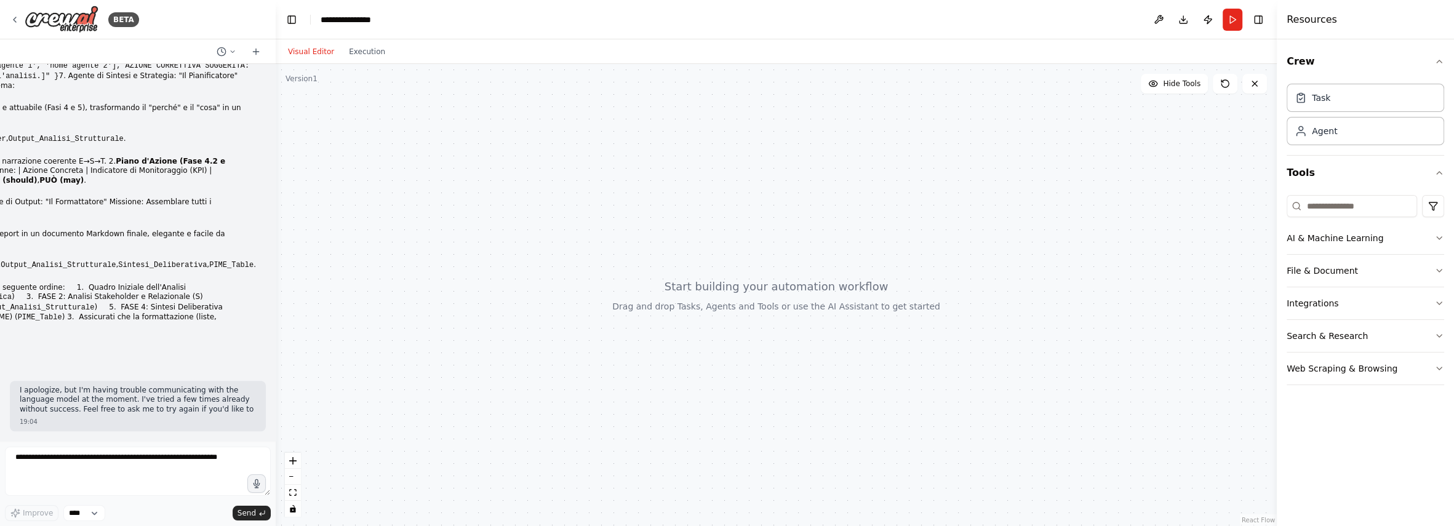
scroll to position [2268, 0]
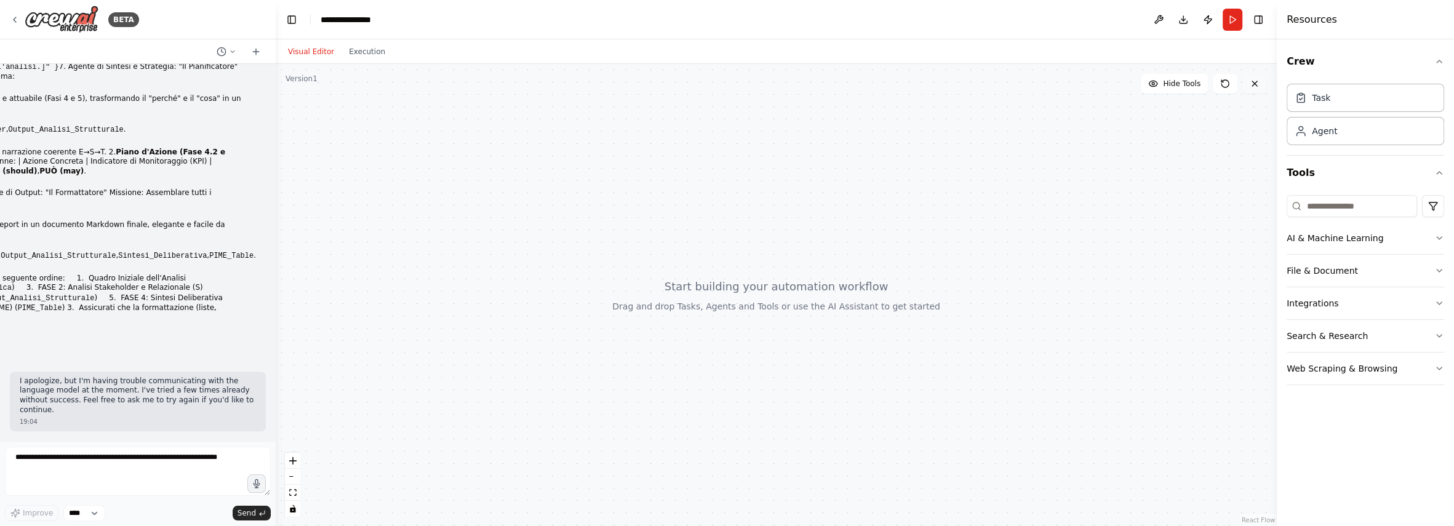
click at [1250, 82] on icon at bounding box center [1254, 84] width 10 height 10
click at [1318, 209] on input at bounding box center [1351, 206] width 130 height 22
click at [10, 18] on icon at bounding box center [15, 20] width 10 height 10
